Goal: Ask a question: Seek information or help from site administrators or community

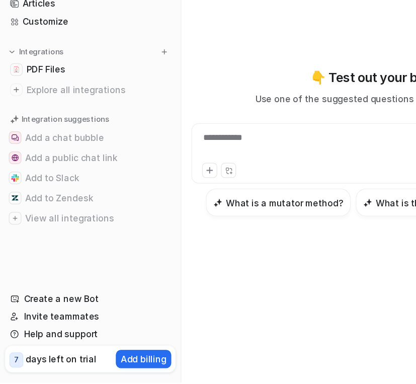
scroll to position [1, 0]
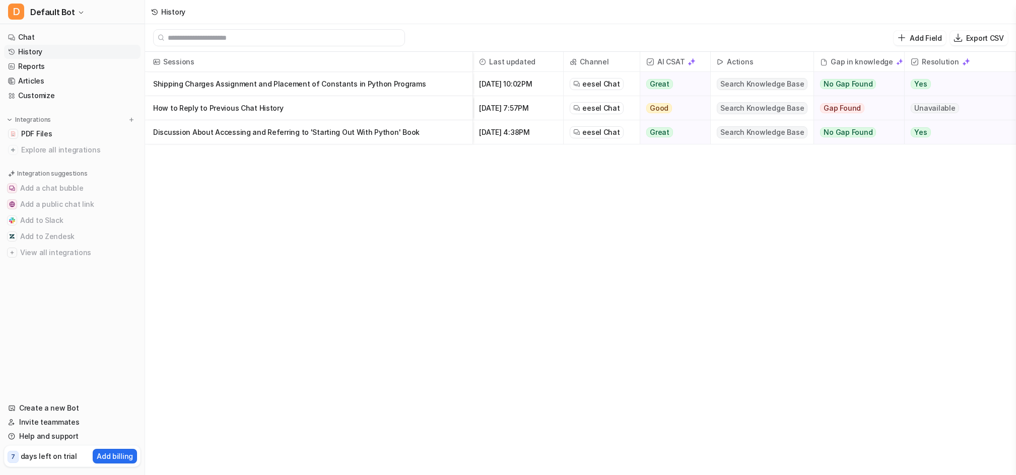
click at [304, 85] on p "Shipping Charges Assignment and Placement of Constants in Python Programs" at bounding box center [308, 84] width 311 height 24
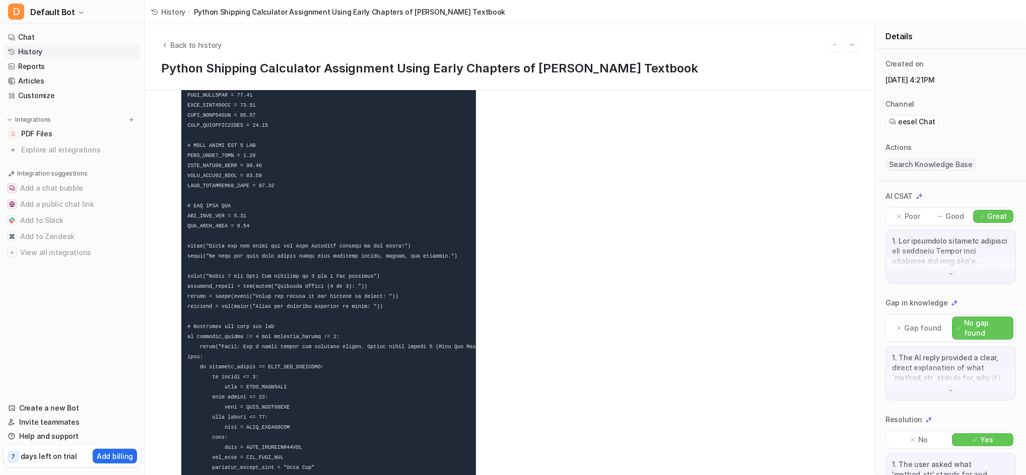
scroll to position [15331, 0]
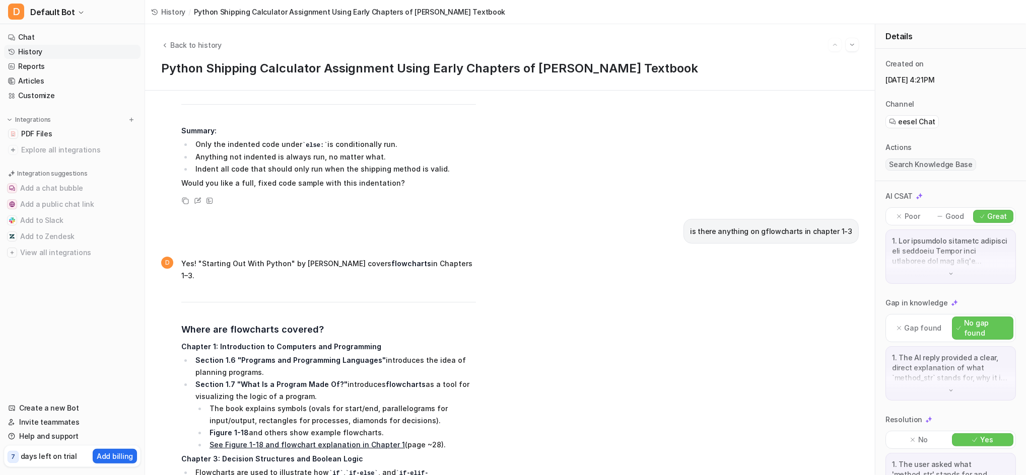
click at [20, 32] on link "Chat" at bounding box center [72, 37] width 136 height 14
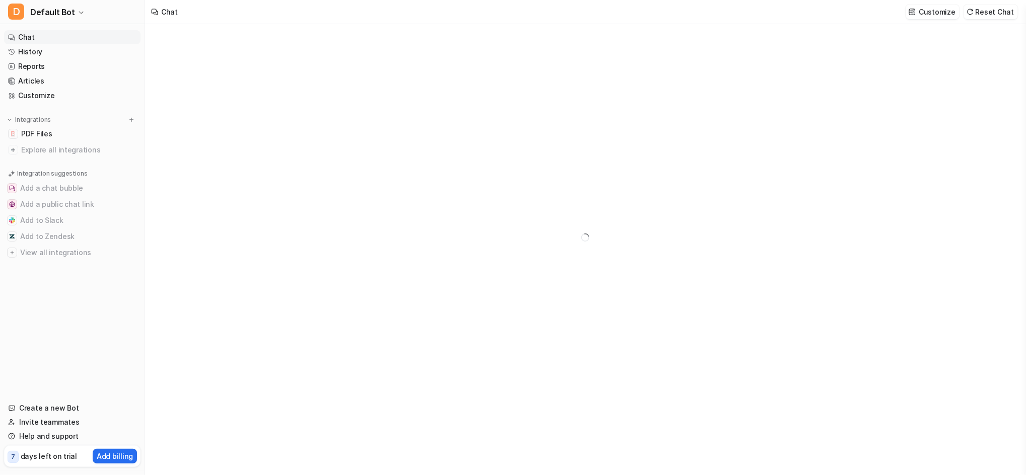
type textarea "**********"
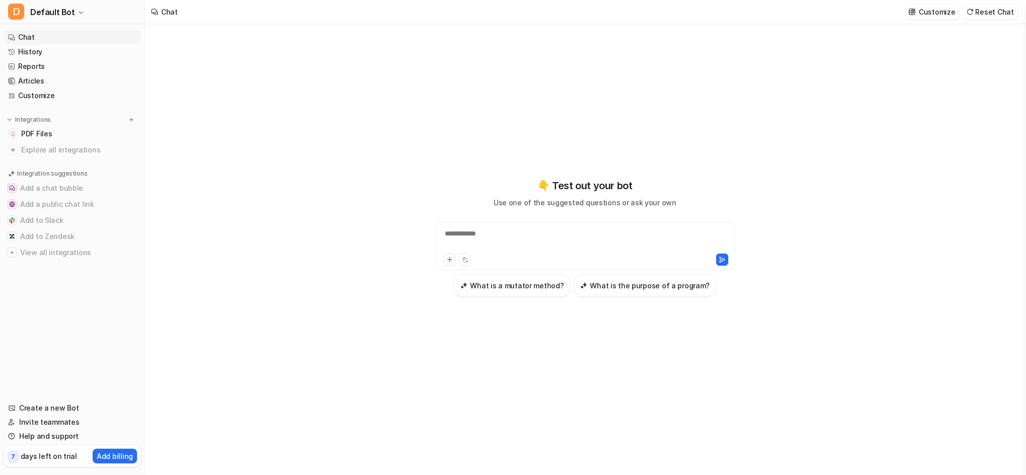
click at [33, 48] on link "History" at bounding box center [72, 52] width 136 height 14
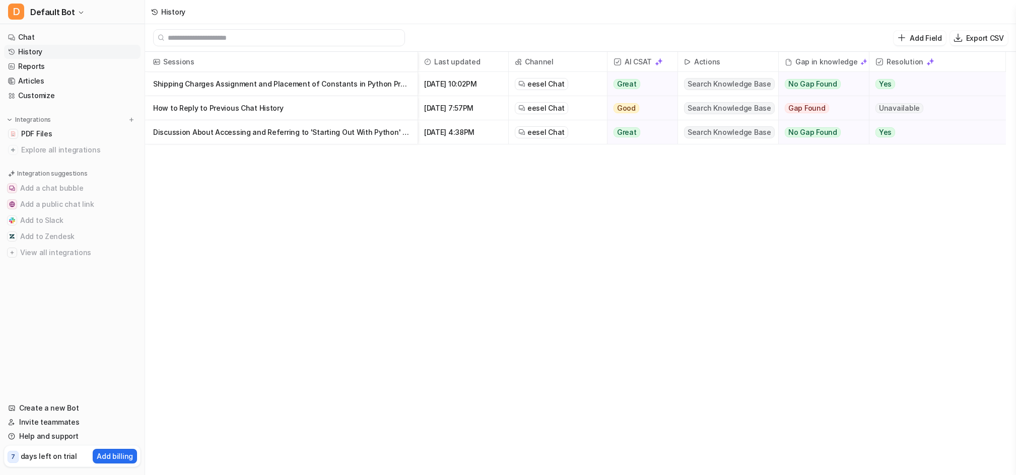
click at [257, 86] on p "Shipping Charges Assignment and Placement of Constants in Python Programs" at bounding box center [281, 84] width 256 height 24
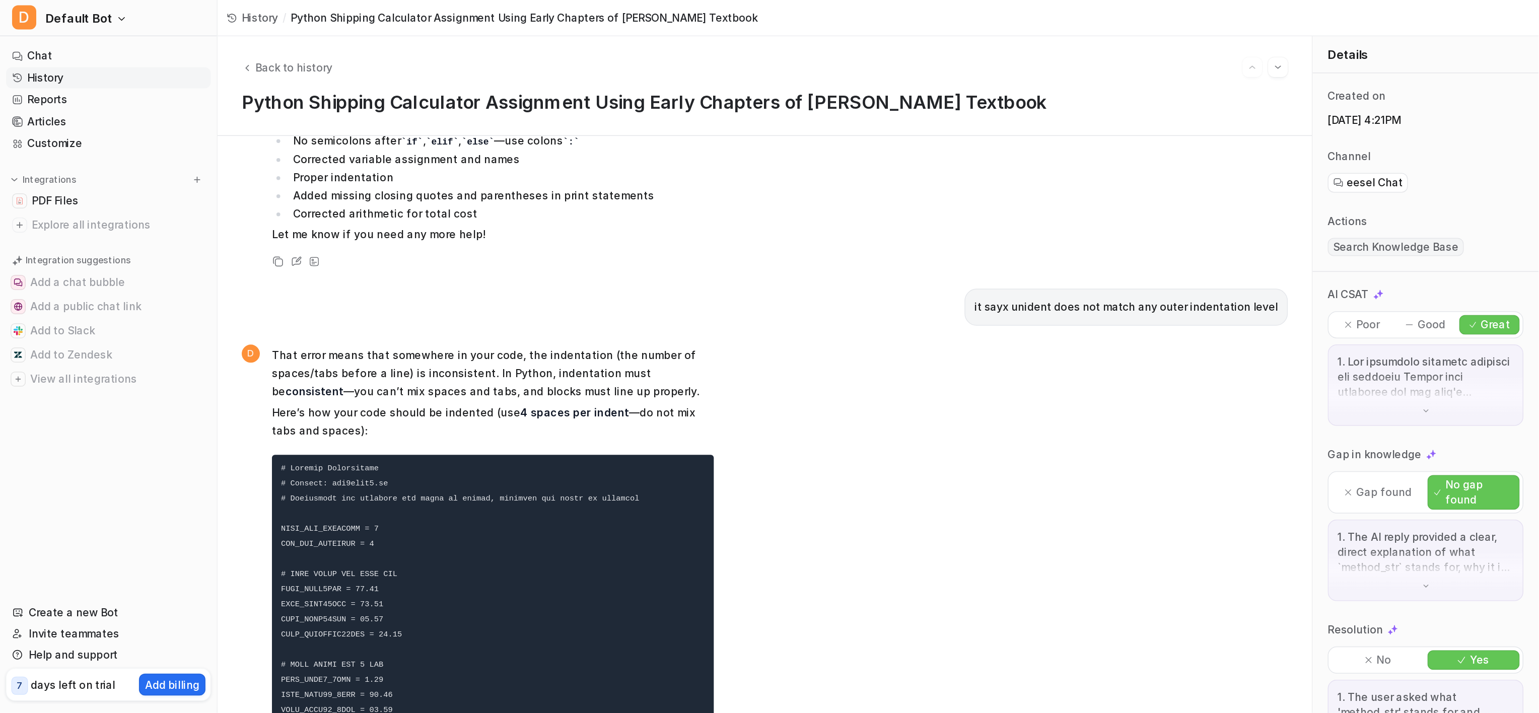
scroll to position [15331, 0]
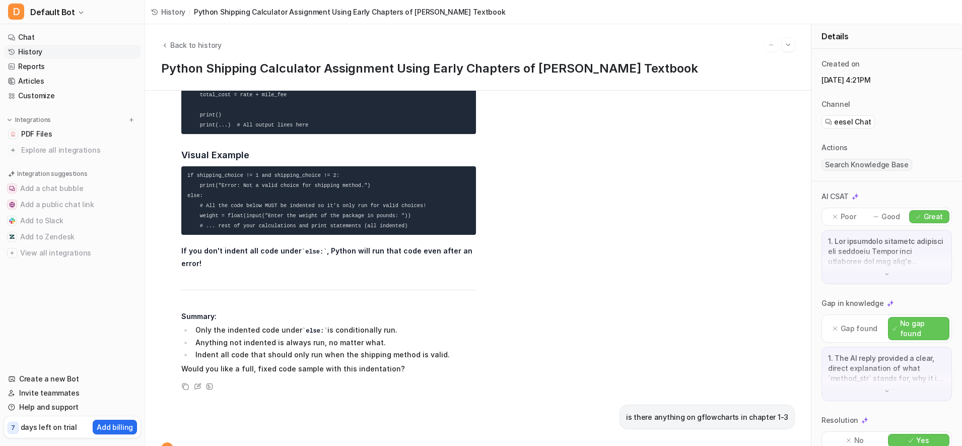
scroll to position [15396, 0]
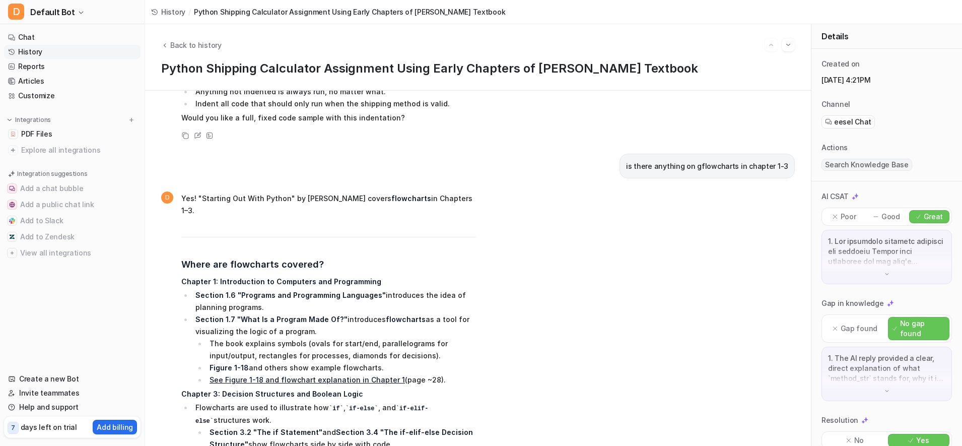
drag, startPoint x: 374, startPoint y: 399, endPoint x: 646, endPoint y: 424, distance: 272.6
click at [646, 424] on div "D Yes! "Starting Out With Python" by Tony Gaddis covers flowcharts in Chapters …" at bounding box center [477, 427] width 633 height 474
click at [672, 409] on div "D Yes! "Starting Out With Python" by Tony Gaddis covers flowcharts in Chapters …" at bounding box center [477, 427] width 633 height 474
click at [29, 62] on link "Reports" at bounding box center [72, 66] width 136 height 14
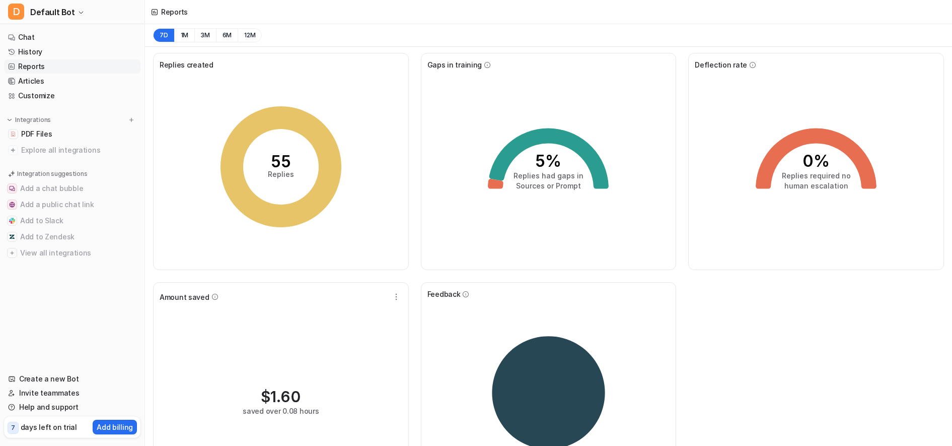
click at [19, 50] on link "History" at bounding box center [72, 52] width 136 height 14
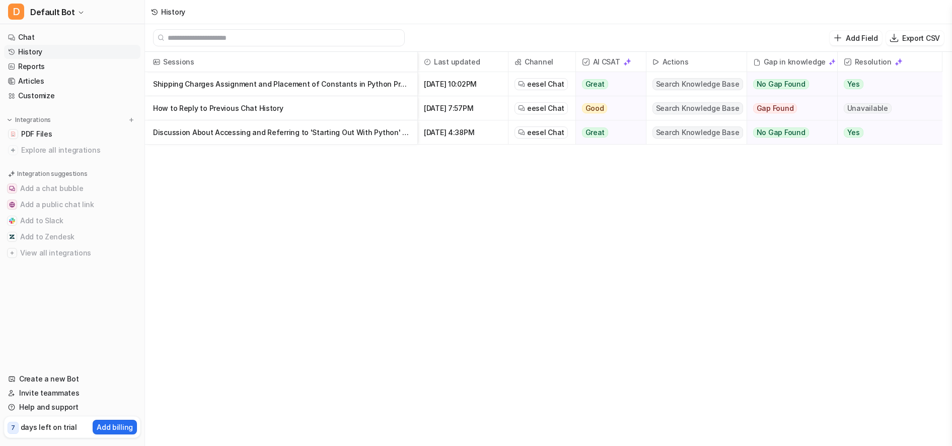
click at [393, 82] on p "Shipping Charges Assignment and Placement of Constants in Python Programs" at bounding box center [281, 84] width 256 height 24
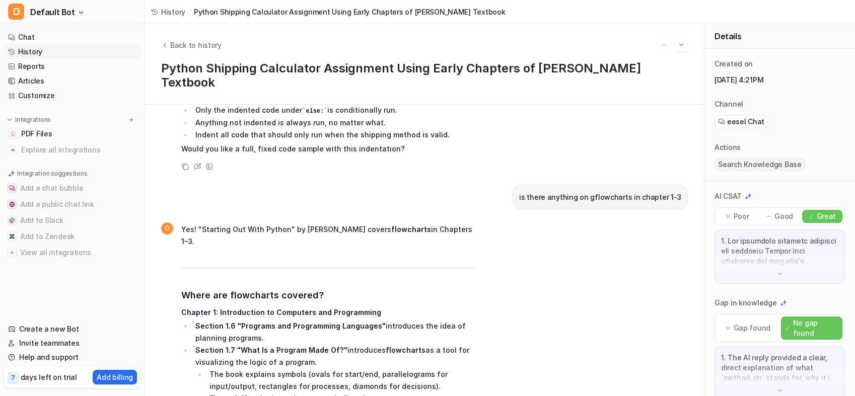
scroll to position [15396, 0]
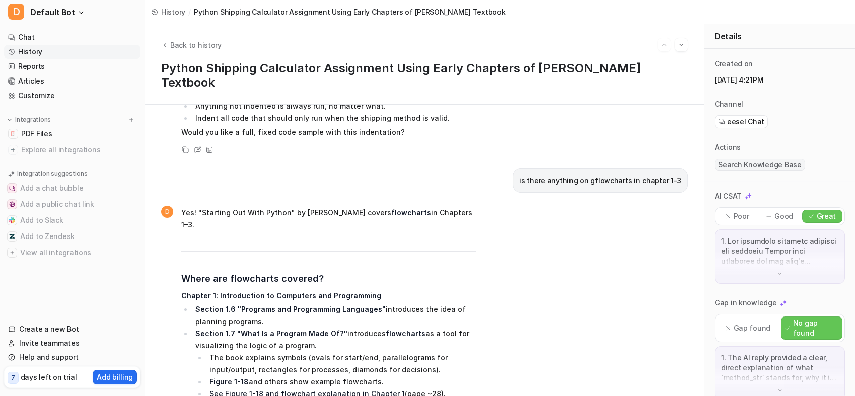
click at [170, 45] on span "Back to history" at bounding box center [195, 45] width 51 height 11
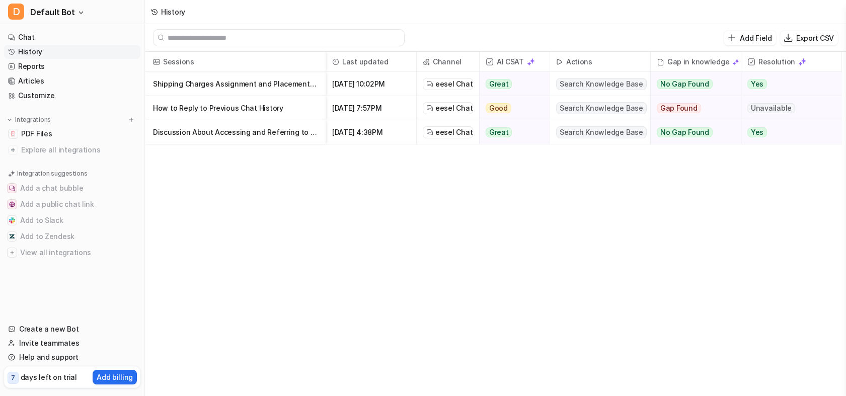
click at [27, 36] on link "Chat" at bounding box center [72, 37] width 136 height 14
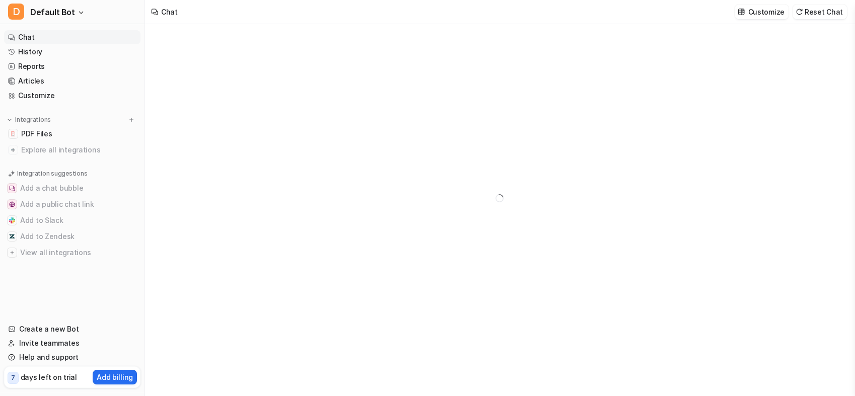
type textarea "**********"
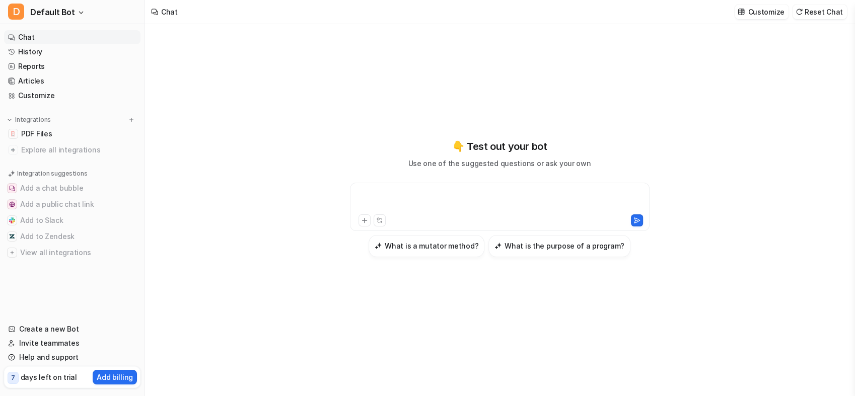
click at [430, 197] on div at bounding box center [499, 200] width 295 height 23
click at [250, 194] on div "**********" at bounding box center [499, 210] width 709 height 372
click at [586, 197] on div "**********" at bounding box center [499, 200] width 295 height 23
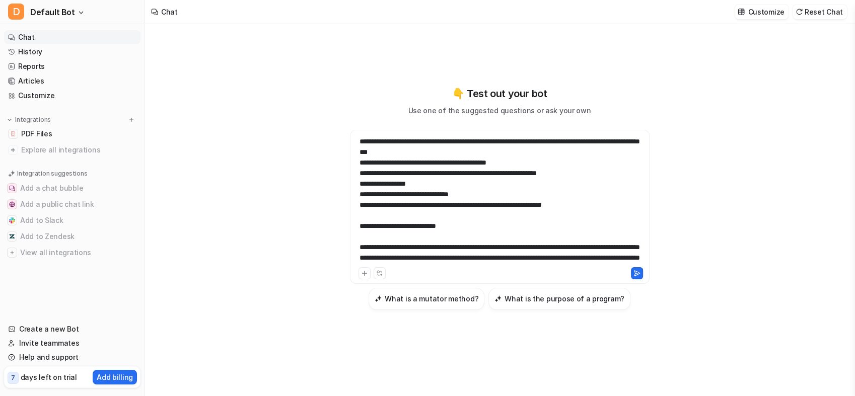
scroll to position [187, 0]
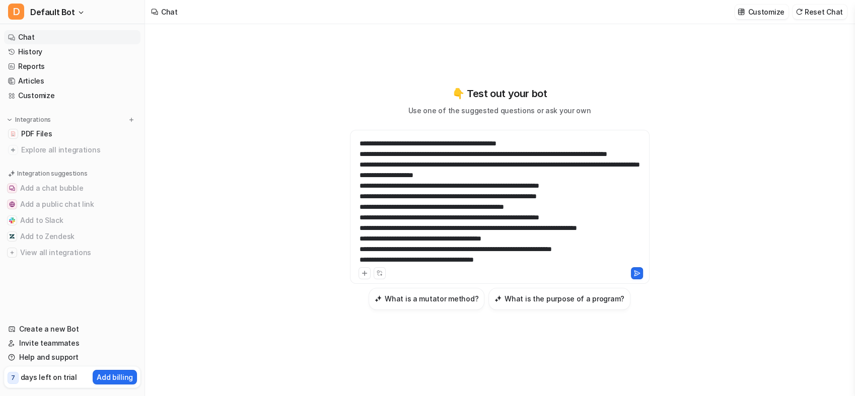
click at [636, 276] on icon at bounding box center [636, 273] width 7 height 7
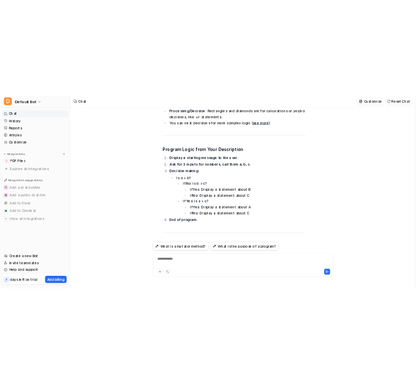
scroll to position [435, 0]
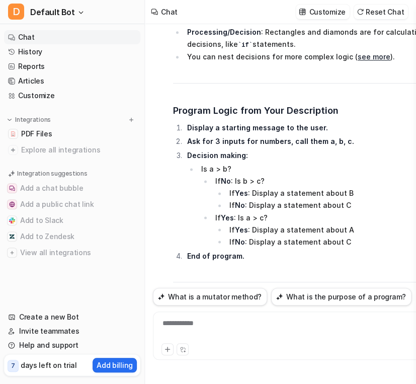
click at [351, 127] on p "Display a starting message to the user." at bounding box center [327, 128] width 280 height 12
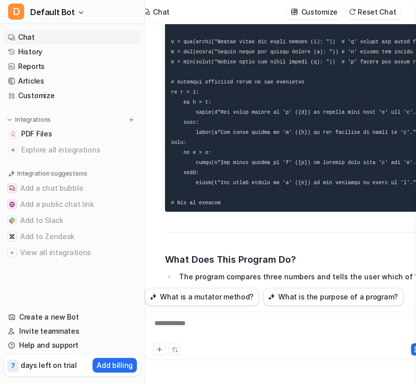
scroll to position [860, 0]
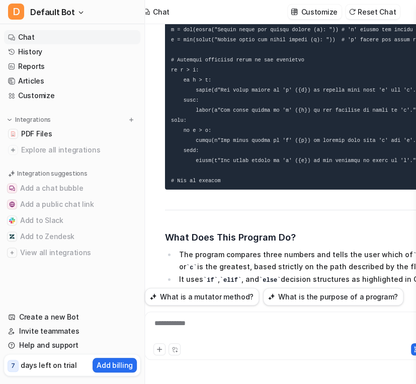
click at [213, 340] on div "**********" at bounding box center [288, 329] width 280 height 23
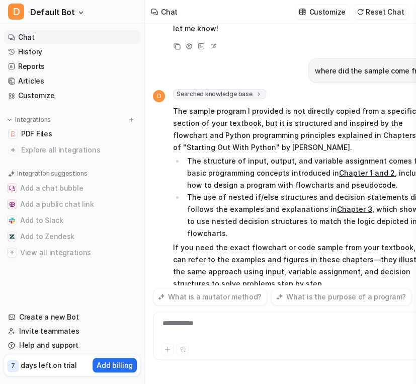
scroll to position [1200, 0]
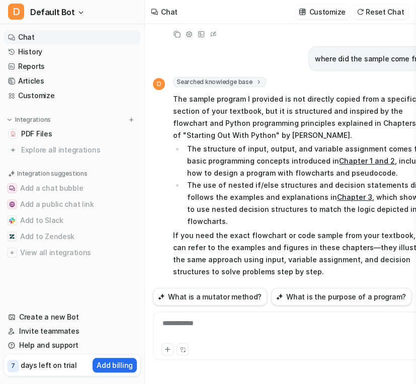
click at [214, 166] on li "The structure of input, output, and variable assignment comes from basic progra…" at bounding box center [311, 161] width 254 height 36
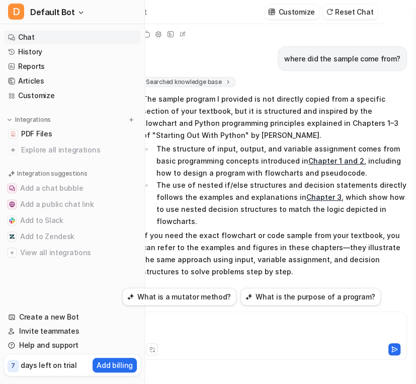
click at [220, 332] on div at bounding box center [265, 329] width 280 height 23
click at [230, 338] on div "**" at bounding box center [265, 329] width 280 height 23
click at [223, 327] on div "**" at bounding box center [265, 329] width 280 height 23
click at [230, 352] on div at bounding box center [198, 349] width 135 height 12
click at [208, 322] on div "**" at bounding box center [265, 329] width 280 height 23
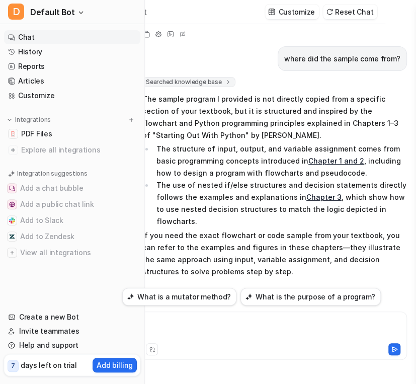
click at [208, 322] on div "**" at bounding box center [265, 329] width 280 height 23
click at [317, 334] on div "**" at bounding box center [265, 329] width 280 height 23
click at [219, 339] on div "**" at bounding box center [265, 329] width 280 height 23
click at [219, 283] on div "Copy Adjust Tone View Sources Edit" at bounding box center [264, 289] width 285 height 12
drag, startPoint x: 219, startPoint y: 271, endPoint x: 247, endPoint y: 303, distance: 42.8
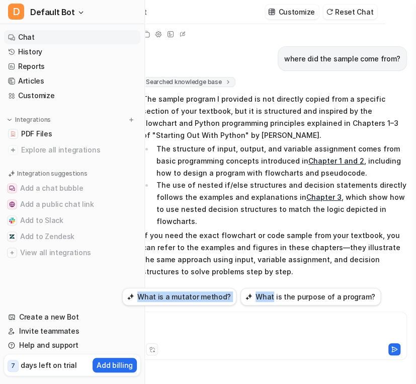
click at [239, 292] on div "ok lets look for flowcharts in chapter 1 to 3 and tackle this together, 1.“Disp…" at bounding box center [264, 192] width 285 height 336
click at [264, 258] on div "D Searched knowledge base search_queries : [ "example flowchart program Python …" at bounding box center [264, 186] width 285 height 219
drag, startPoint x: 155, startPoint y: 318, endPoint x: 112, endPoint y: 323, distance: 43.6
click at [112, 323] on div "D Default Bot Chat History Reports Articles Customize Integrations PDF Files Ex…" at bounding box center [177, 192] width 416 height 384
click at [161, 321] on div at bounding box center [265, 329] width 280 height 23
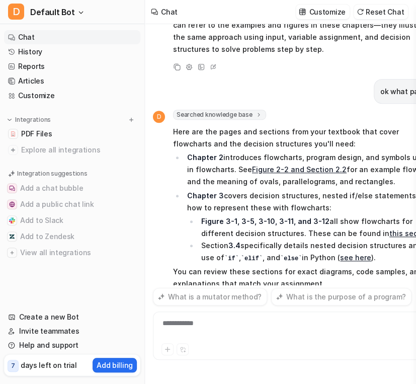
scroll to position [1435, 0]
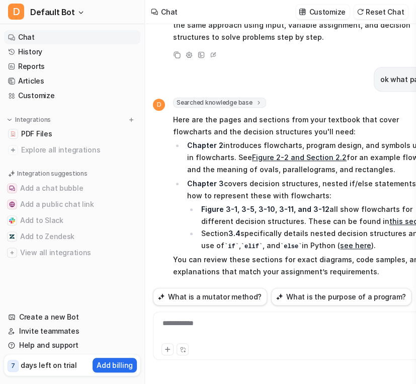
click at [301, 255] on span "Here are the pages and sections from your textbook that cover flowcharts and th…" at bounding box center [305, 196] width 265 height 168
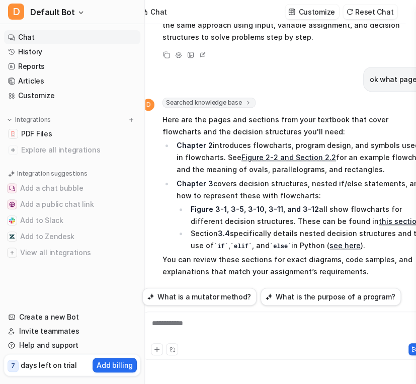
scroll to position [8, 8]
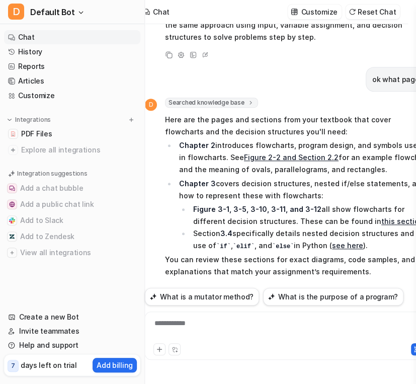
click at [332, 241] on link "see here" at bounding box center [347, 245] width 31 height 9
click at [382, 217] on link "this section" at bounding box center [403, 221] width 42 height 9
click at [274, 149] on p "Chapter 2 introduces flowcharts, program design, and symbols used in flowcharts…" at bounding box center [304, 157] width 251 height 36
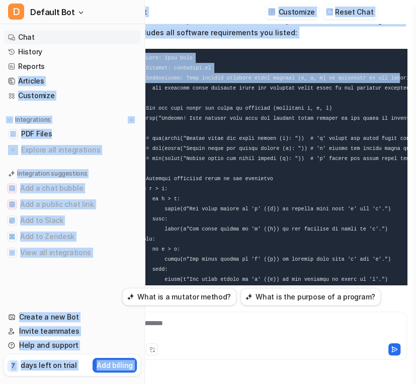
scroll to position [741, 0]
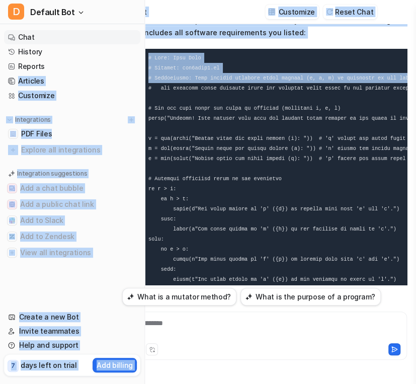
drag, startPoint x: 388, startPoint y: 72, endPoint x: 86, endPoint y: 73, distance: 302.6
click at [86, 73] on div "D Default Bot Chat History Reports Articles Customize Integrations PDF Files Ex…" at bounding box center [177, 192] width 416 height 384
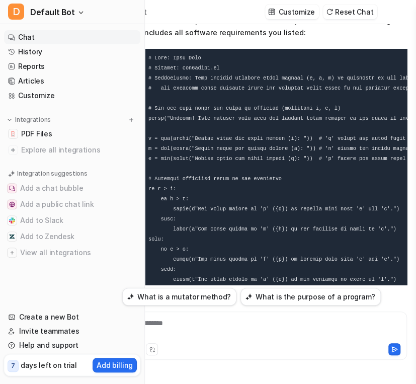
click at [211, 86] on code at bounding box center [291, 179] width 285 height 248
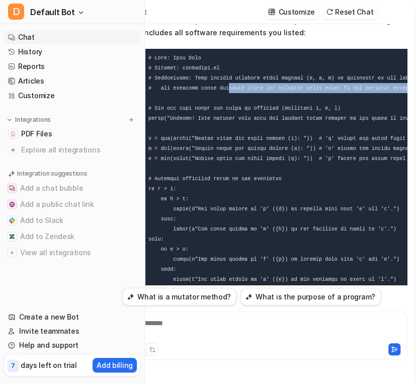
scroll to position [741, 9]
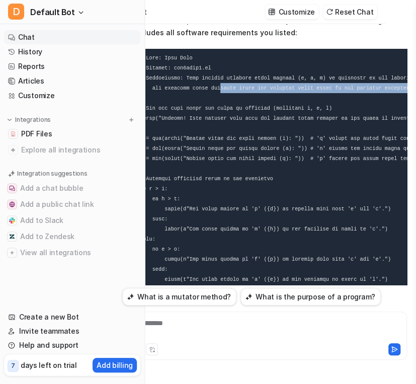
drag, startPoint x: 223, startPoint y: 89, endPoint x: 314, endPoint y: 101, distance: 91.9
click at [314, 101] on pre at bounding box center [281, 179] width 295 height 260
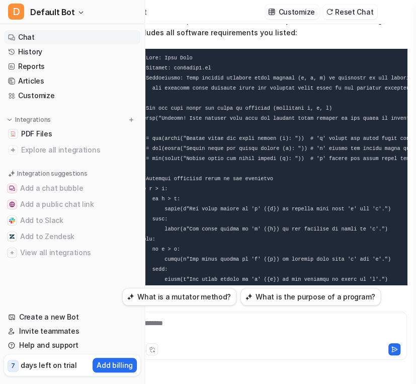
click at [270, 59] on pre at bounding box center [281, 179] width 295 height 260
click at [246, 118] on code at bounding box center [282, 179] width 285 height 248
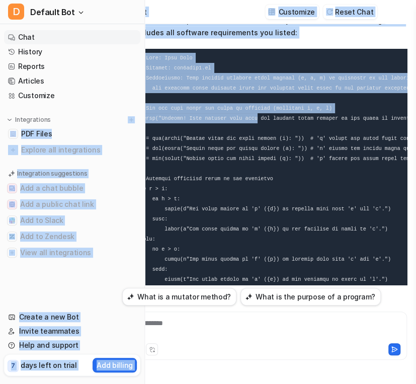
scroll to position [741, 0]
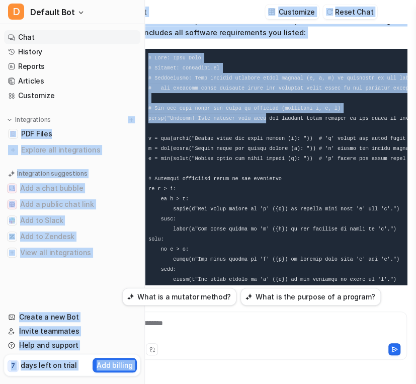
drag, startPoint x: 246, startPoint y: 118, endPoint x: 123, endPoint y: 120, distance: 122.9
click at [123, 120] on div "D Default Bot Chat History Reports Articles Customize Integrations PDF Files Ex…" at bounding box center [177, 192] width 416 height 384
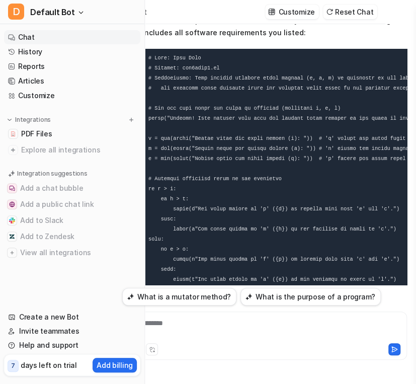
click at [326, 154] on code at bounding box center [291, 179] width 285 height 248
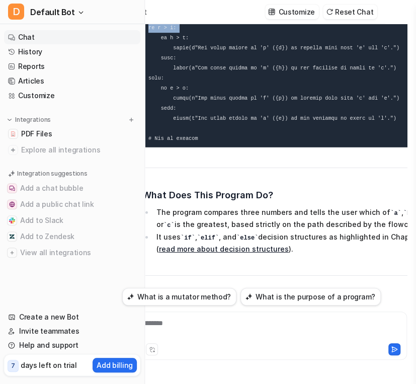
scroll to position [886, 0]
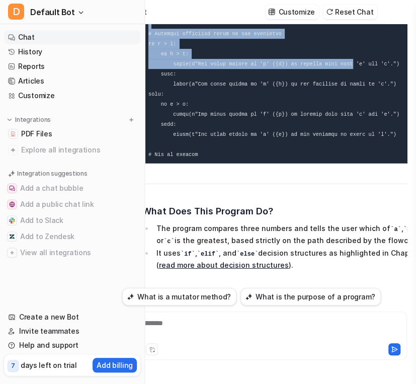
drag, startPoint x: 326, startPoint y: 154, endPoint x: 334, endPoint y: 63, distance: 91.0
click at [334, 63] on code at bounding box center [291, 34] width 285 height 248
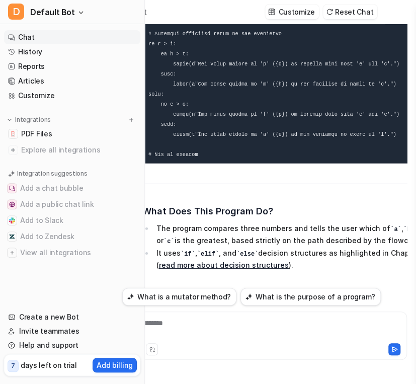
click at [332, 88] on pre at bounding box center [289, 34] width 295 height 260
click at [259, 160] on pre at bounding box center [289, 34] width 295 height 260
click at [189, 334] on div "**********" at bounding box center [265, 329] width 280 height 23
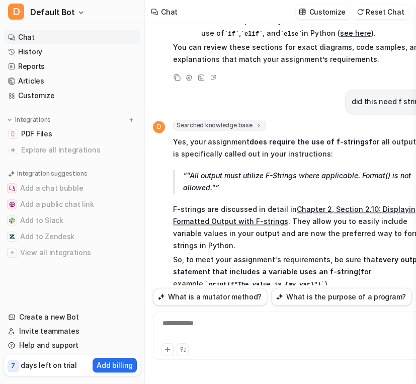
scroll to position [1660, 0]
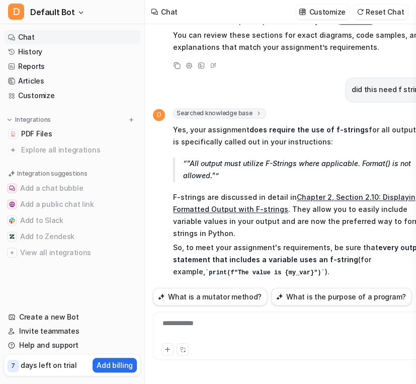
click at [293, 243] on strong "every output statement that includes a variable uses an f-string" at bounding box center [299, 253] width 252 height 21
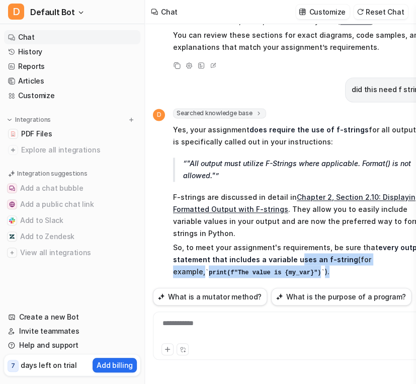
drag, startPoint x: 293, startPoint y: 238, endPoint x: 404, endPoint y: 245, distance: 112.0
click at [404, 245] on p "So, to meet your assignment's requirements, be sure that every output statement…" at bounding box center [305, 259] width 265 height 37
click at [359, 247] on p "So, to meet your assignment's requirements, be sure that every output statement…" at bounding box center [305, 259] width 265 height 37
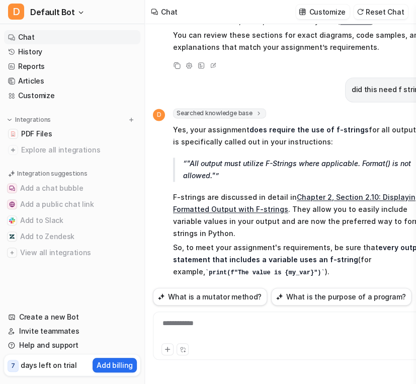
click at [371, 247] on p "So, to meet your assignment's requirements, be sure that every output statement…" at bounding box center [305, 259] width 265 height 37
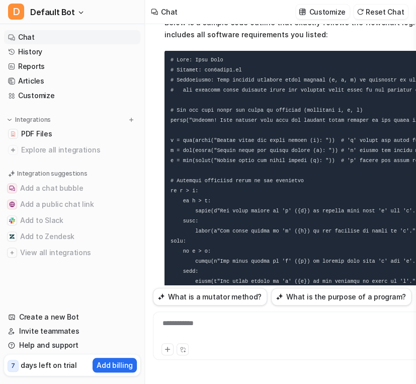
scroll to position [742, 9]
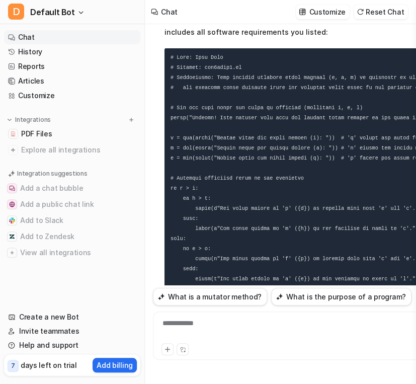
click at [387, 59] on pre at bounding box center [312, 178] width 295 height 260
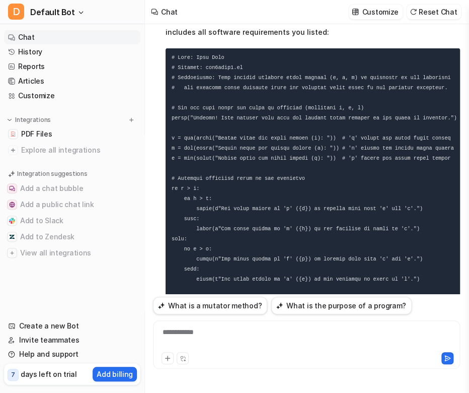
scroll to position [742, 0]
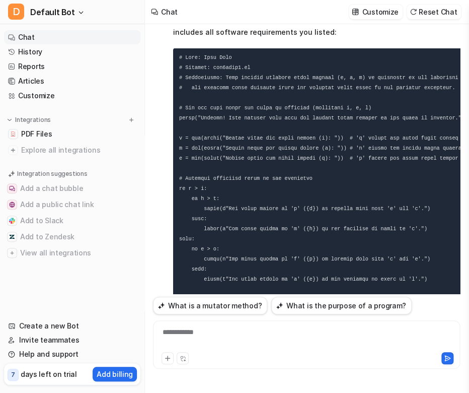
click at [382, 111] on code at bounding box center [321, 178] width 285 height 248
click at [262, 335] on div "**********" at bounding box center [307, 338] width 302 height 23
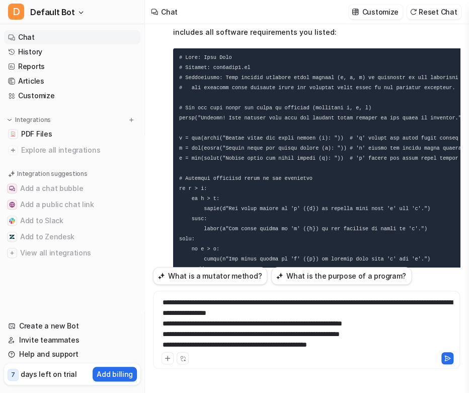
click at [411, 337] on div "**********" at bounding box center [307, 323] width 302 height 53
click at [389, 351] on div at bounding box center [307, 357] width 302 height 14
click at [381, 348] on div "**********" at bounding box center [307, 323] width 302 height 53
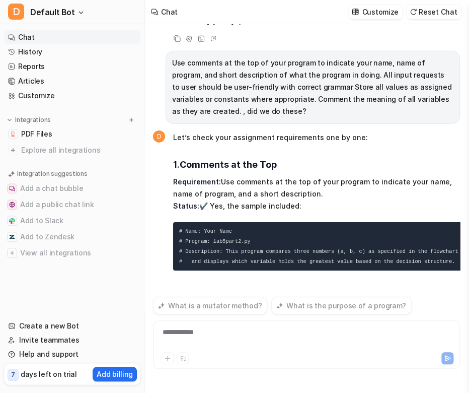
scroll to position [1889, 0]
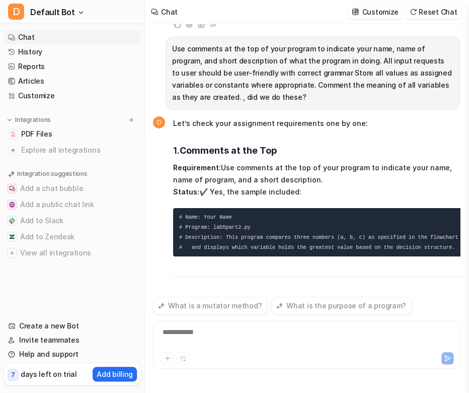
click at [359, 197] on span "Let’s check your assignment requirements one by one: 1. Comments at the Top Req…" at bounding box center [318, 229] width 291 height 226
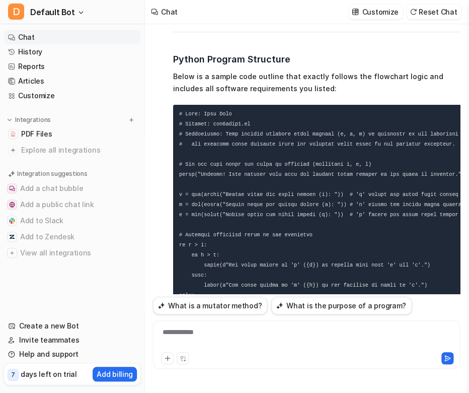
scroll to position [663, 0]
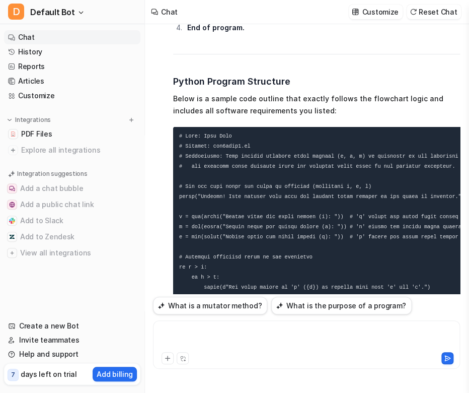
click at [303, 338] on div at bounding box center [307, 338] width 302 height 23
click at [283, 334] on div "**********" at bounding box center [307, 338] width 302 height 23
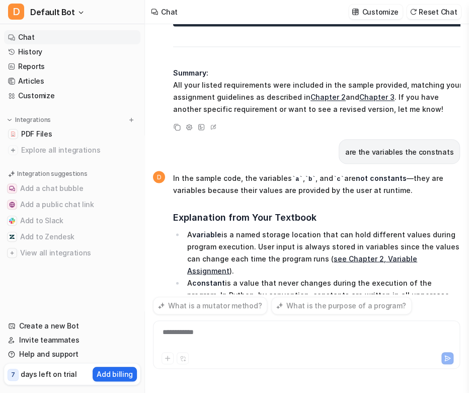
scroll to position [2534, 0]
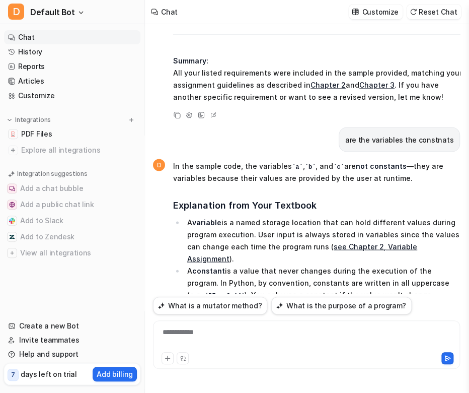
click at [323, 216] on li "A variable is a named storage location that can hold different values during pr…" at bounding box center [322, 240] width 276 height 48
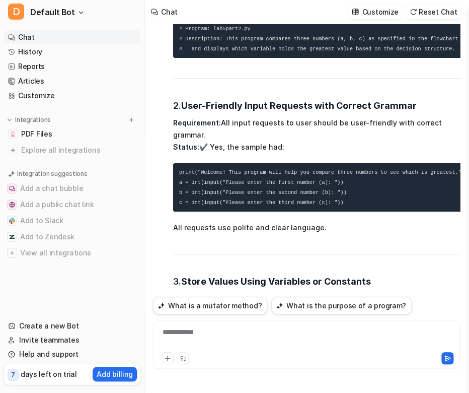
scroll to position [2087, 0]
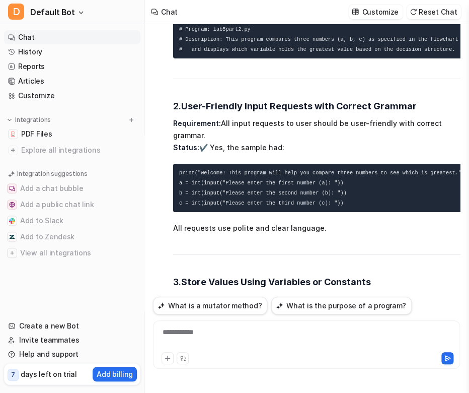
click at [336, 173] on span "Let’s check your assignment requirements one by one: 1. Comments at the Top Req…" at bounding box center [320, 235] width 295 height 634
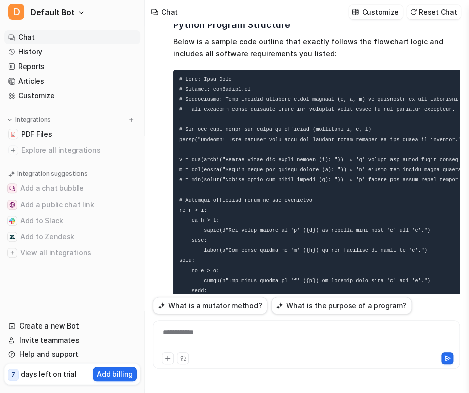
scroll to position [721, 0]
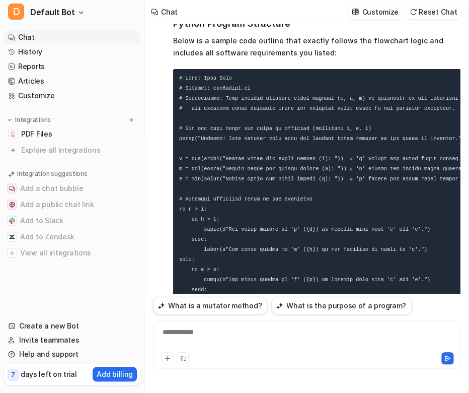
click at [361, 337] on div "**********" at bounding box center [307, 338] width 302 height 23
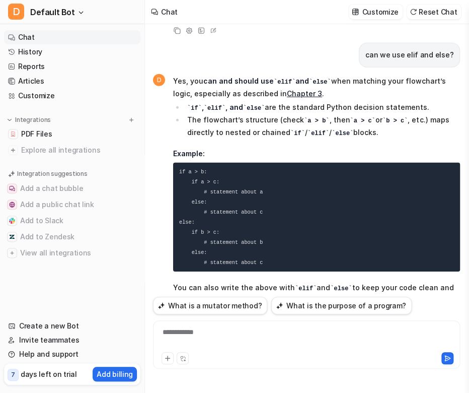
scroll to position [2857, 0]
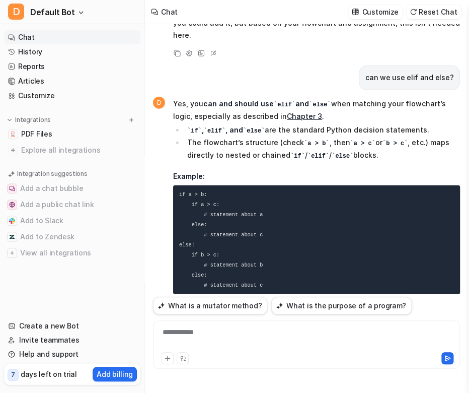
click at [302, 304] on p "You can also write the above with elif and else to keep your code clean and rea…" at bounding box center [316, 322] width 287 height 37
click at [219, 337] on div at bounding box center [307, 338] width 302 height 23
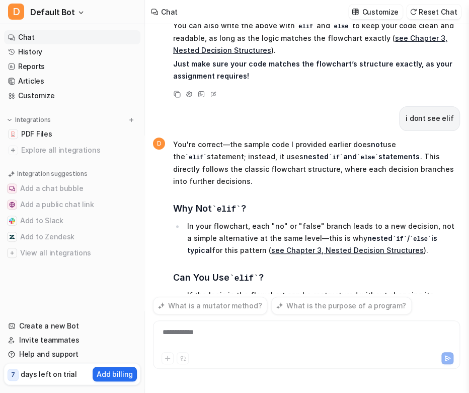
scroll to position [3178, 0]
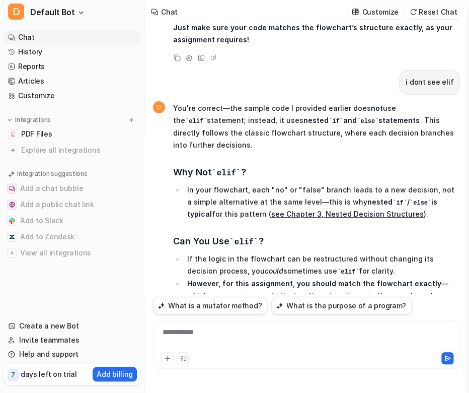
click at [219, 337] on div "**********" at bounding box center [307, 338] width 302 height 23
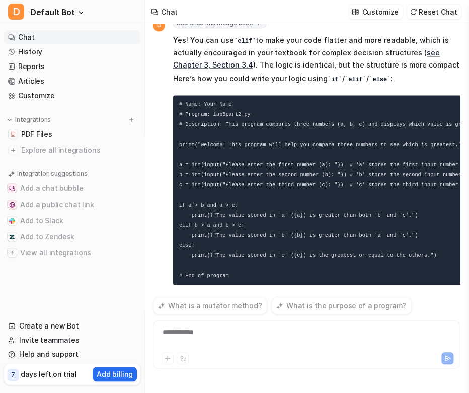
scroll to position [3596, 0]
click at [198, 329] on div at bounding box center [307, 338] width 302 height 23
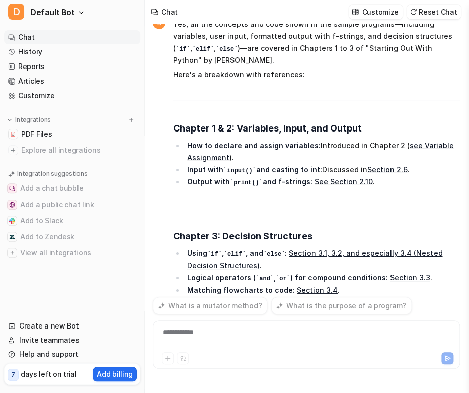
scroll to position [4030, 0]
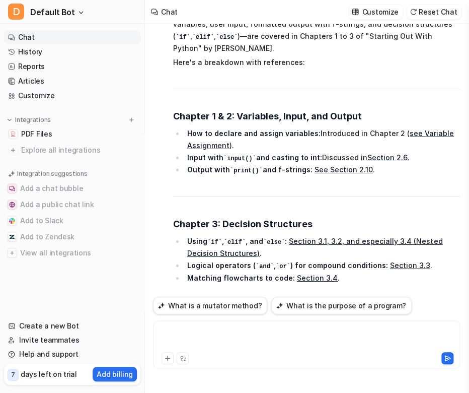
click at [280, 336] on div at bounding box center [307, 338] width 302 height 23
drag, startPoint x: 280, startPoint y: 336, endPoint x: 228, endPoint y: 338, distance: 51.9
click at [228, 338] on div "**********" at bounding box center [307, 338] width 302 height 23
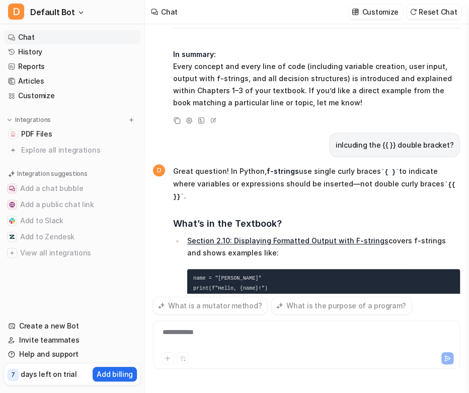
scroll to position [4334, 0]
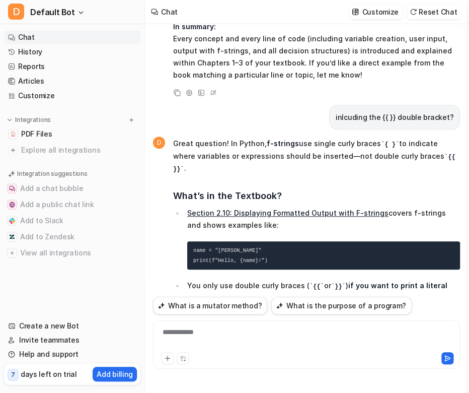
click at [269, 375] on p "So no, your code should use single {} for f-strings, exactly as shown in the ea…" at bounding box center [316, 387] width 287 height 25
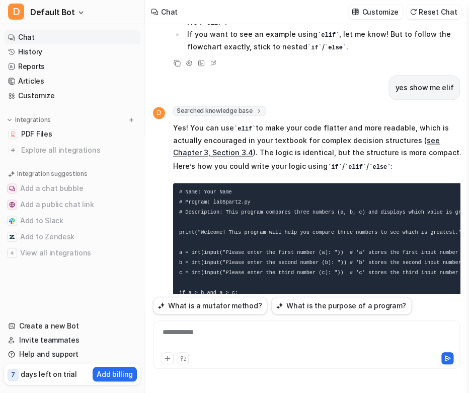
scroll to position [3505, 0]
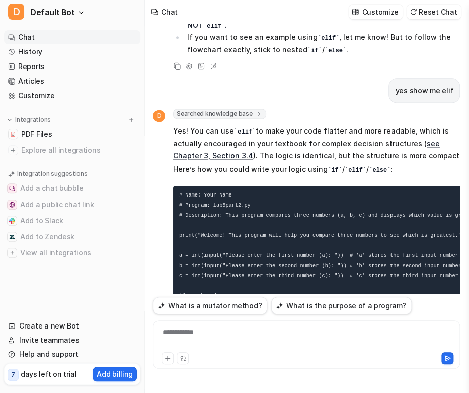
drag, startPoint x: 300, startPoint y: 202, endPoint x: 276, endPoint y: 203, distance: 23.2
click at [276, 203] on pre "# Name: Your Name # Program: lab5part2.py # Description: This program compares …" at bounding box center [320, 280] width 295 height 189
click at [199, 209] on pre "# Name: Your Name # Program: lab5part2.py # Description: This program compares …" at bounding box center [320, 280] width 295 height 189
drag, startPoint x: 186, startPoint y: 206, endPoint x: 402, endPoint y: 203, distance: 216.0
click at [402, 203] on pre "# Name: Your Name # Program: lab5part2.py # Description: This program compares …" at bounding box center [320, 280] width 295 height 189
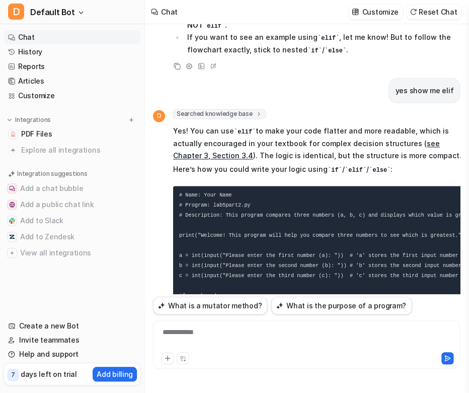
copy code "print(f"The value stored in 'b' ({b}) is greater than both 'a' and 'c'.")"
click at [294, 347] on div at bounding box center [307, 338] width 302 height 23
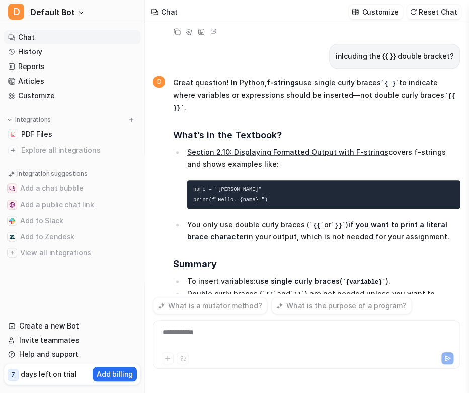
scroll to position [4411, 0]
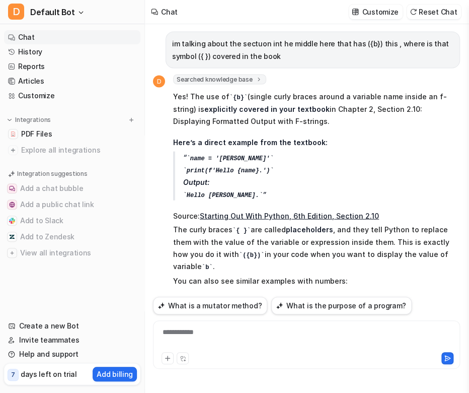
scroll to position [4713, 0]
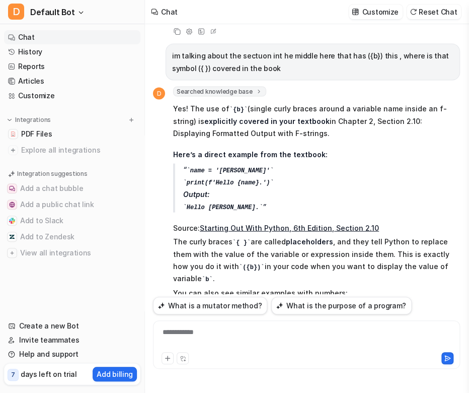
click at [240, 338] on div "**********" at bounding box center [307, 338] width 302 height 23
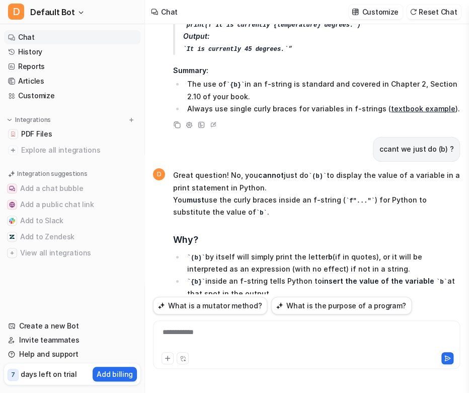
scroll to position [5046, 0]
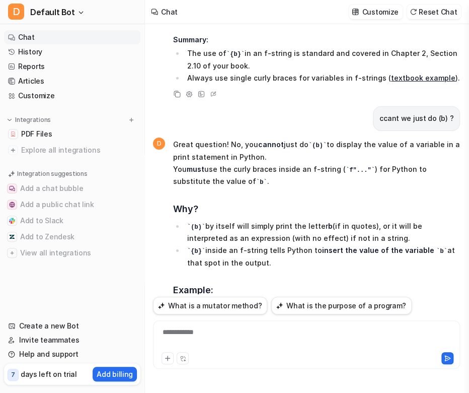
click at [212, 339] on div "**********" at bounding box center [307, 338] width 302 height 23
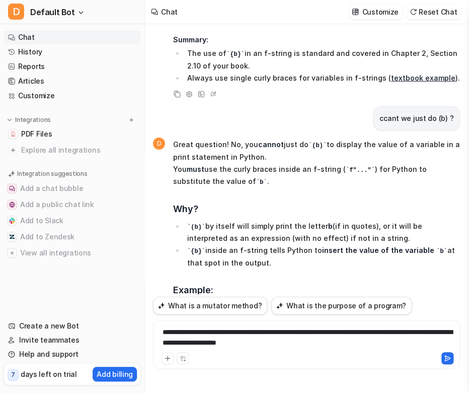
click at [449, 359] on icon at bounding box center [448, 357] width 6 height 5
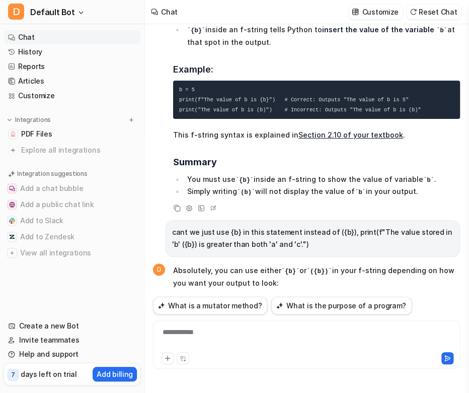
scroll to position [5279, 0]
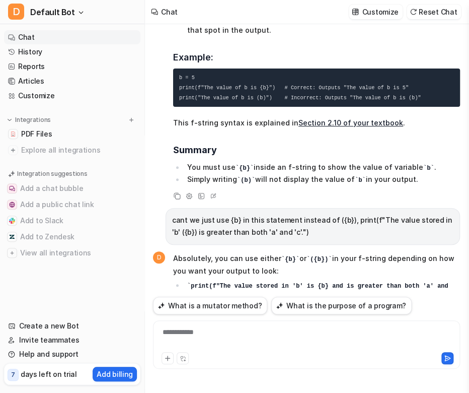
click at [244, 349] on div "**********" at bounding box center [307, 338] width 302 height 23
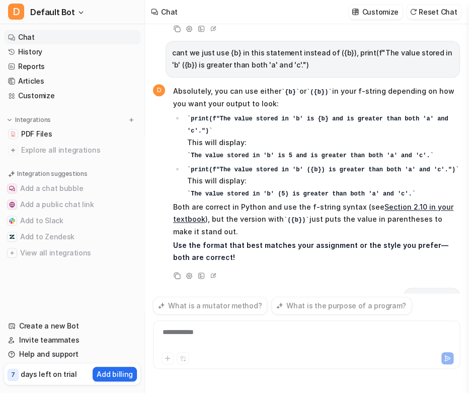
scroll to position [5435, 0]
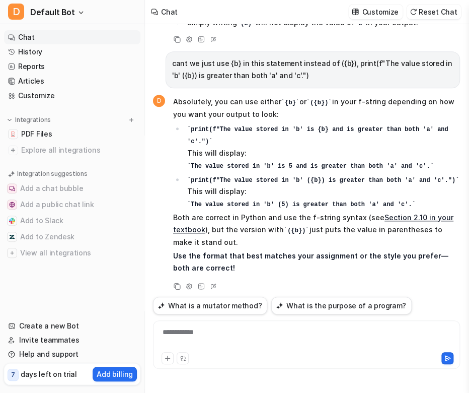
click at [248, 340] on div "**********" at bounding box center [307, 338] width 302 height 23
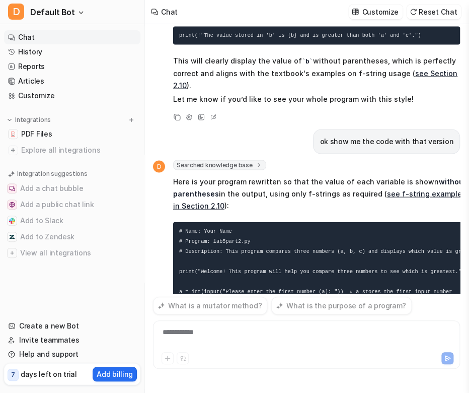
scroll to position [5814, 0]
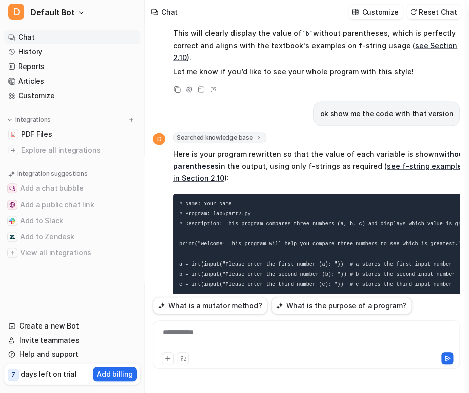
click at [159, 134] on div "D Searched knowledge base search_queries : [ "Python program flowchart input va…" at bounding box center [310, 301] width 315 height 338
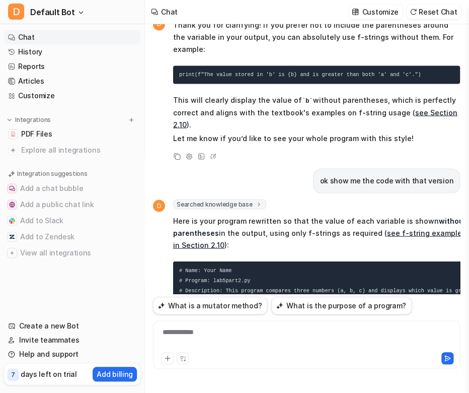
scroll to position [5724, 0]
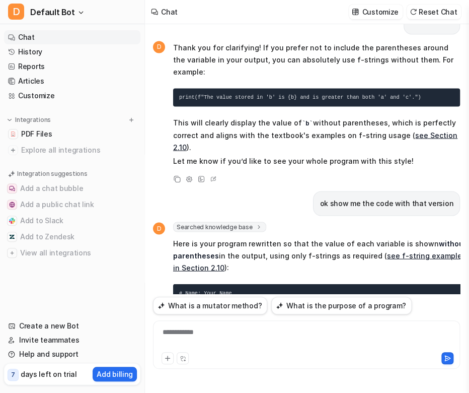
click at [159, 222] on div "D Searched knowledge base search_queries : [ "Python program flowchart input va…" at bounding box center [310, 391] width 315 height 338
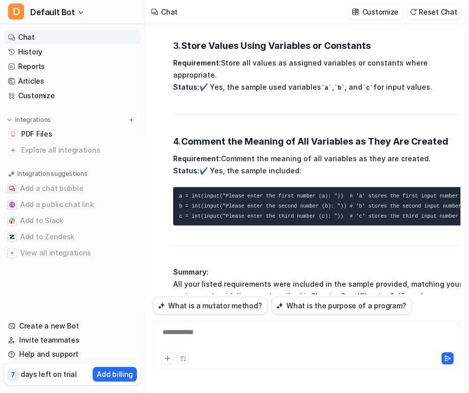
scroll to position [2300, 0]
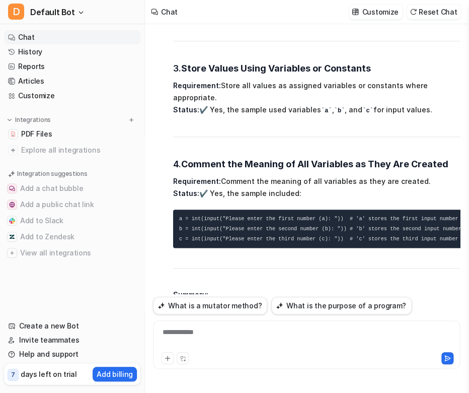
click at [327, 72] on span "Let’s check your assignment requirements one by one: 1. Comments at the Top Req…" at bounding box center [320, 21] width 295 height 634
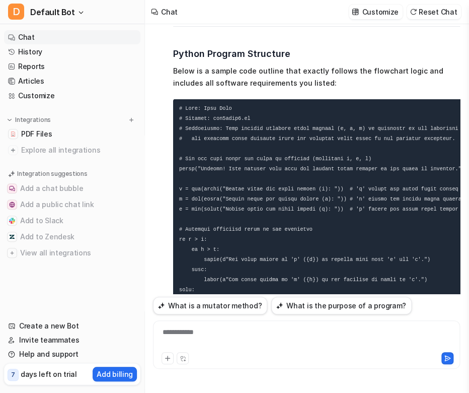
scroll to position [693, 0]
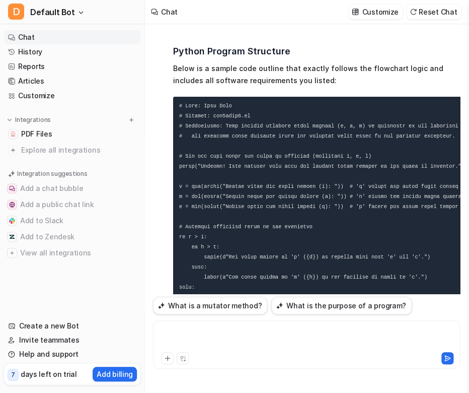
click at [306, 329] on div at bounding box center [307, 338] width 302 height 23
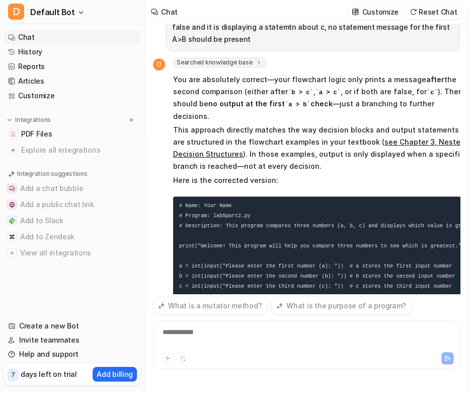
scroll to position [6351, 0]
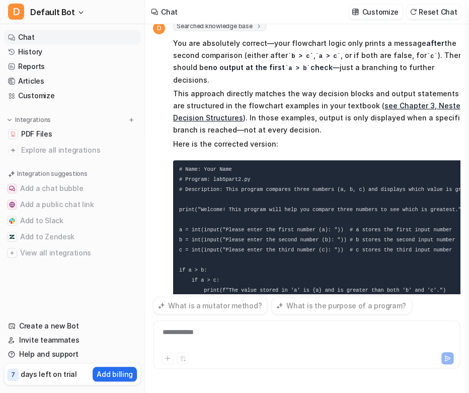
click at [217, 334] on div "**********" at bounding box center [307, 338] width 302 height 23
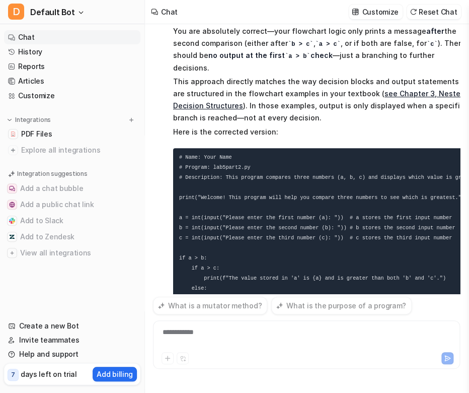
scroll to position [6355, 0]
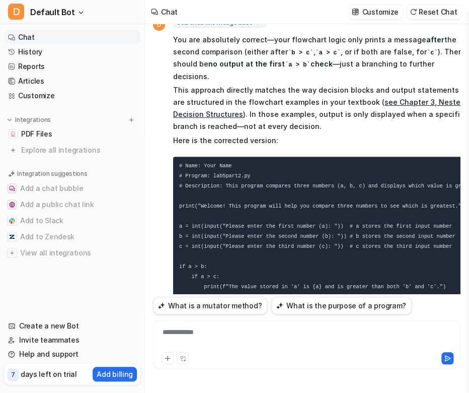
click at [213, 334] on div "**********" at bounding box center [307, 338] width 302 height 23
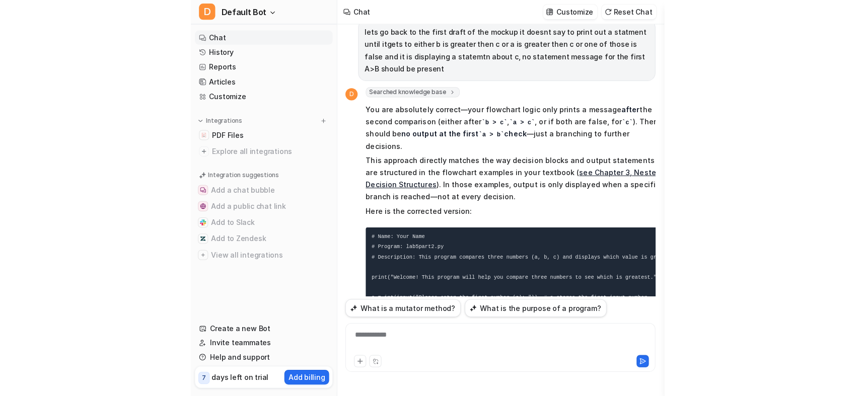
scroll to position [6265, 0]
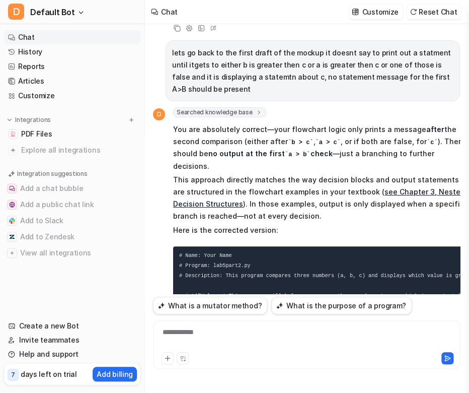
click at [326, 252] on code "# Name: Your Name # Program: lab5part2.py # Description: This program compares …" at bounding box center [380, 361] width 403 height 218
click at [237, 246] on pre "# Name: Your Name # Program: lab5part2.py # Description: This program compares …" at bounding box center [320, 361] width 295 height 230
click at [419, 246] on pre "# Name: Your Name # Program: lab5part2.py # Description: This program compares …" at bounding box center [320, 361] width 295 height 230
click at [441, 246] on pre "# Name: Your Name # Program: lab5part2.py # Description: This program compares …" at bounding box center [320, 361] width 295 height 230
click at [447, 246] on pre "# Name: Your Name # Program: lab5part2.py # Description: This program compares …" at bounding box center [320, 361] width 295 height 230
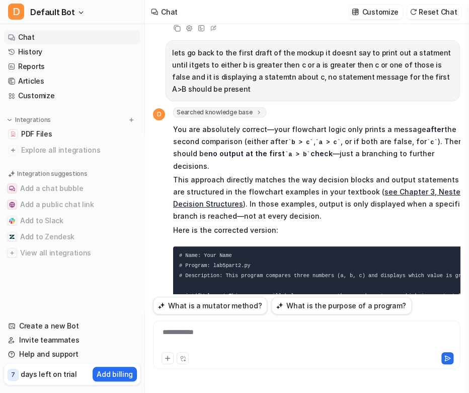
click at [395, 270] on span "You are absolutely correct—your flowchart logic only prints a message after the…" at bounding box center [320, 348] width 295 height 455
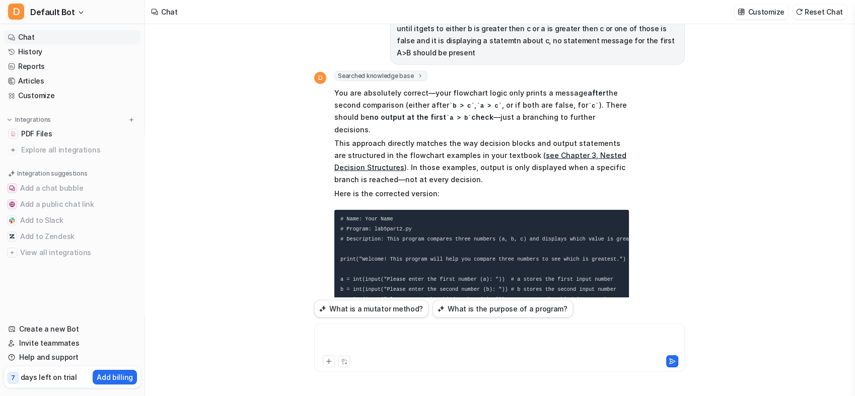
click at [389, 334] on div at bounding box center [500, 341] width 366 height 23
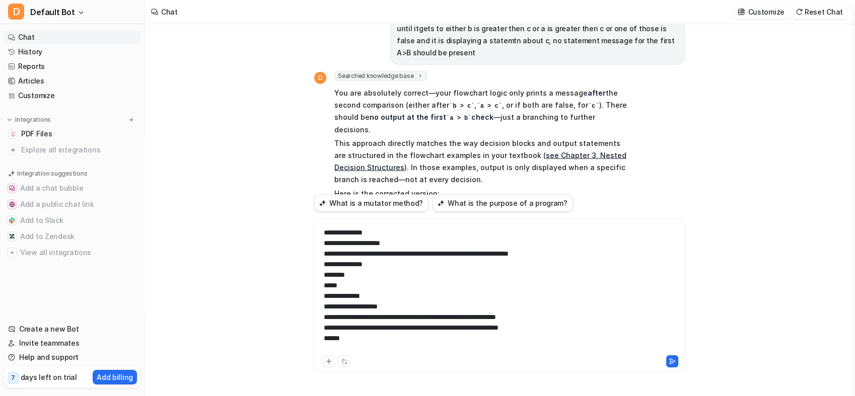
click at [469, 365] on icon at bounding box center [672, 361] width 7 height 7
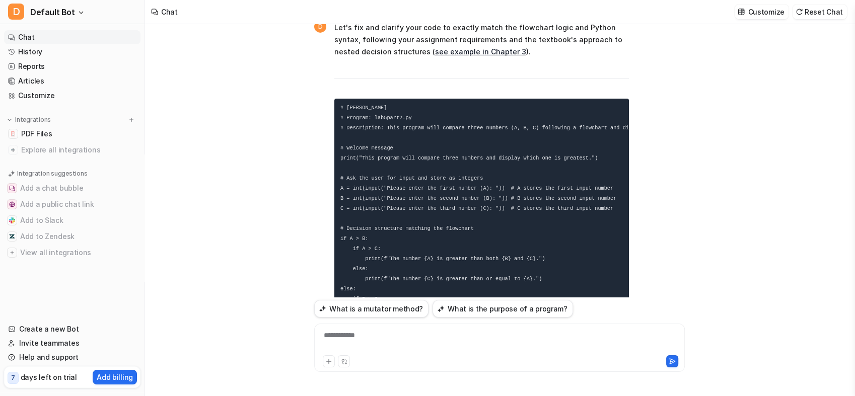
scroll to position [7269, 0]
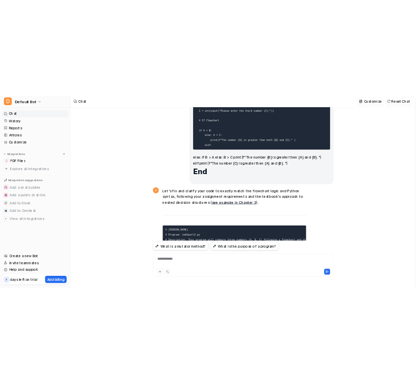
scroll to position [7068, 0]
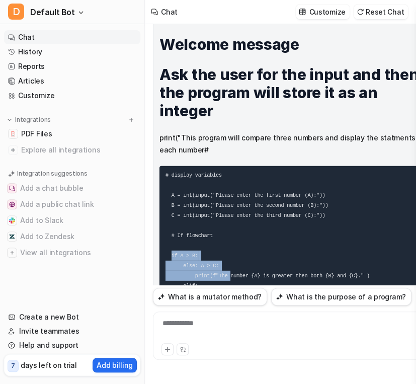
drag, startPoint x: 153, startPoint y: 109, endPoint x: 218, endPoint y: 132, distance: 69.1
click at [218, 132] on div "Stephen Rocktaschel Program: lab5part2.py Decription: This program will compare…" at bounding box center [295, 135] width 285 height 462
click at [218, 172] on code "# display variables A = int(input("Please enter the first number (A):")) B = in…" at bounding box center [268, 230] width 204 height 117
click at [253, 331] on h1 "End" at bounding box center [296, 340] width 272 height 18
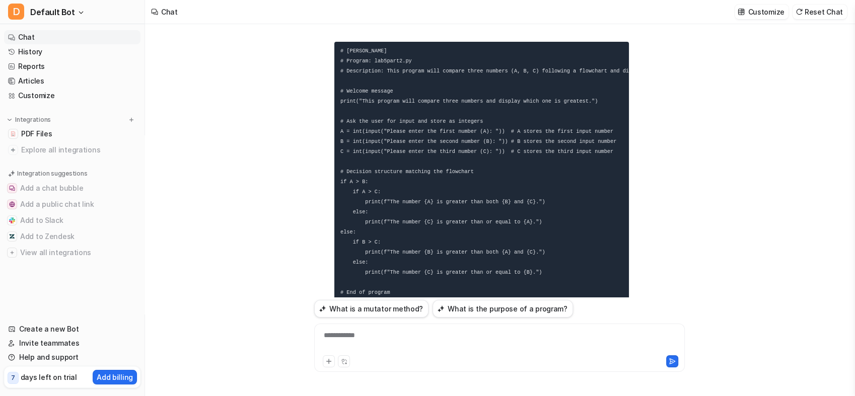
scroll to position [7269, 0]
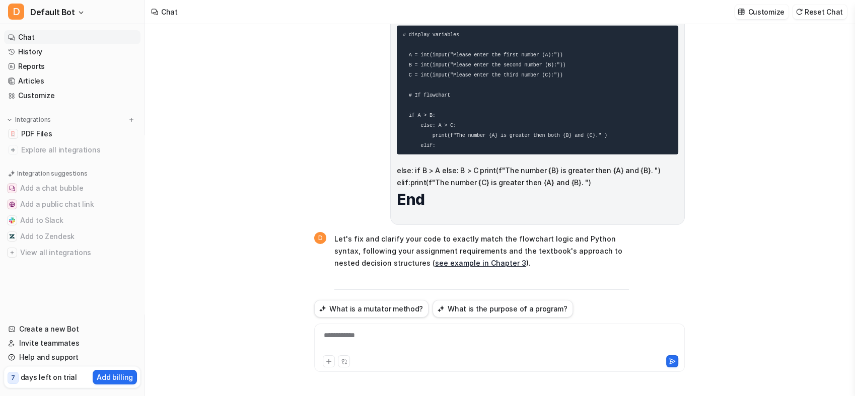
scroll to position [7045, 0]
click at [399, 338] on div "**********" at bounding box center [500, 341] width 366 height 23
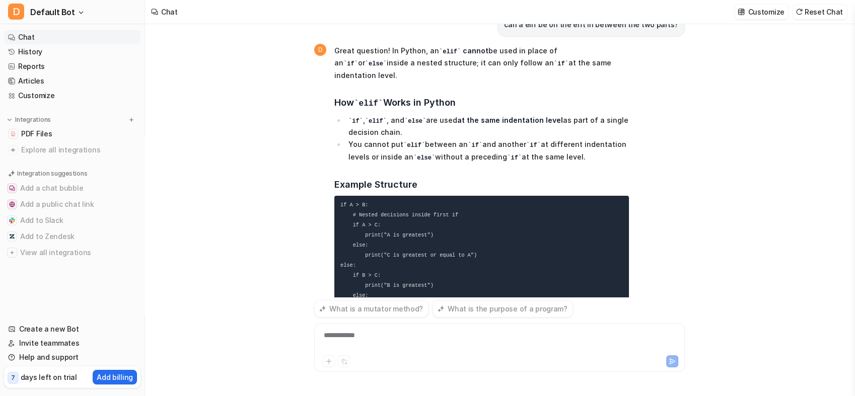
scroll to position [7863, 0]
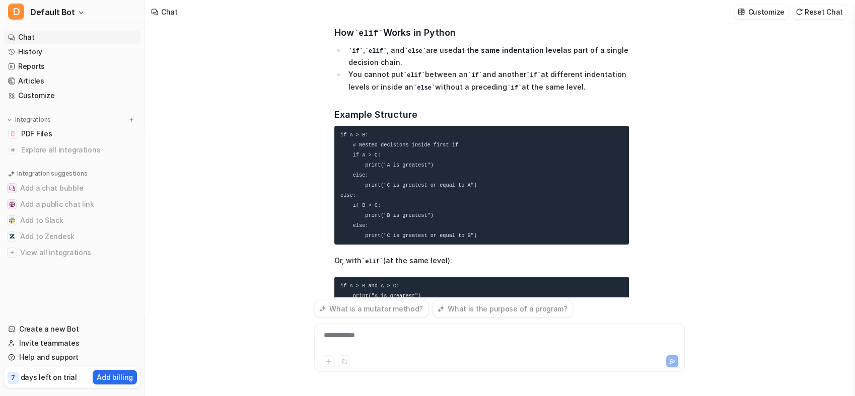
click at [310, 149] on div "ok lets look for flowcharts in chapter 1 to 3 and tackle this together, 1.“Disp…" at bounding box center [499, 210] width 387 height 372
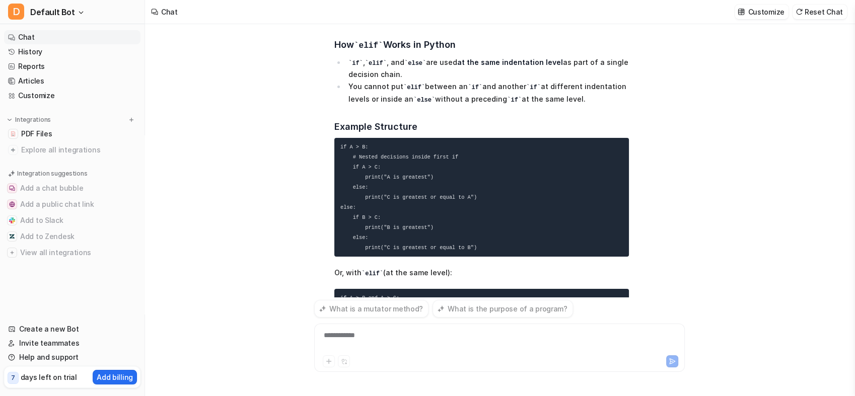
click at [310, 149] on div "ok lets look for flowcharts in chapter 1 to 3 and tackle this together, 1.“Disp…" at bounding box center [499, 210] width 387 height 372
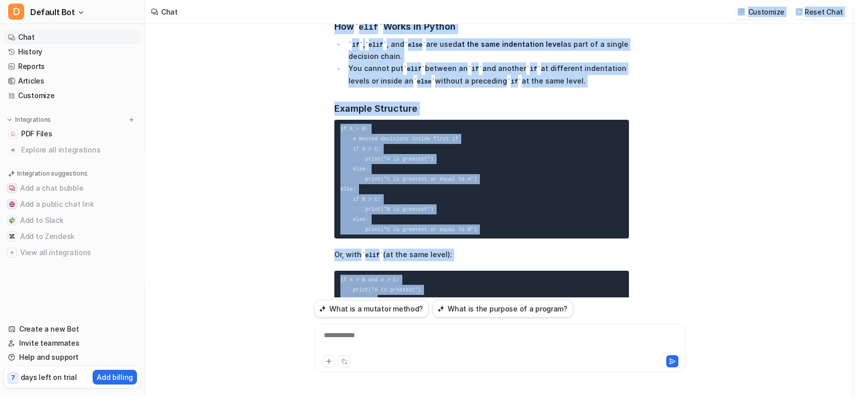
scroll to position [7840, 0]
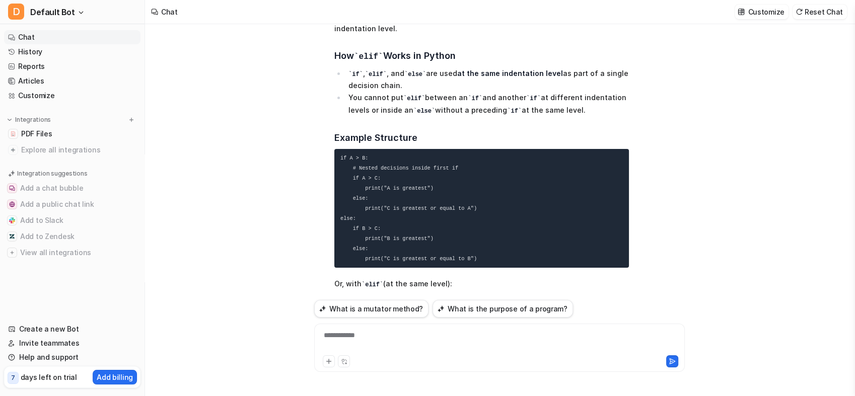
drag, startPoint x: 426, startPoint y: 117, endPoint x: 467, endPoint y: 76, distance: 58.7
click at [467, 76] on span "Great question! In Python, an elif cannot be used in place of an if or else ins…" at bounding box center [481, 319] width 295 height 646
click at [465, 109] on span "Great question! In Python, an elif cannot be used in place of an if or else ins…" at bounding box center [481, 319] width 295 height 646
click at [457, 122] on span "Great question! In Python, an elif cannot be used in place of an if or else ins…" at bounding box center [481, 319] width 295 height 646
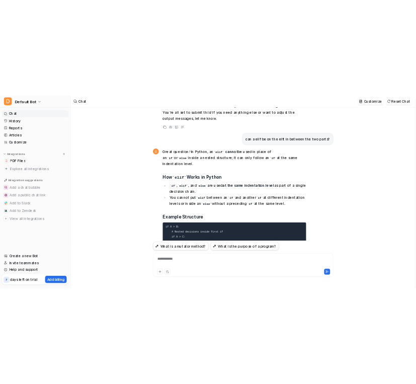
scroll to position [7706, 0]
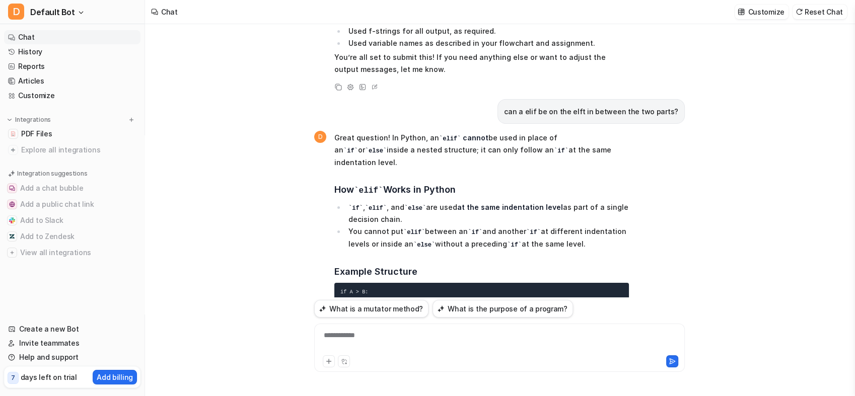
click at [469, 303] on div "What is a mutator method? What is the purpose of a program?" at bounding box center [499, 309] width 371 height 18
click at [469, 342] on div at bounding box center [500, 341] width 366 height 23
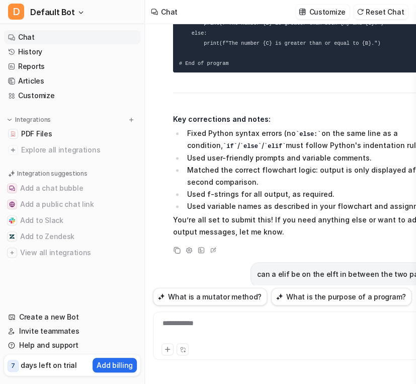
click at [332, 295] on p "Great question! In Python, an elif cannot be used in place of an if or else ins…" at bounding box center [306, 313] width 266 height 37
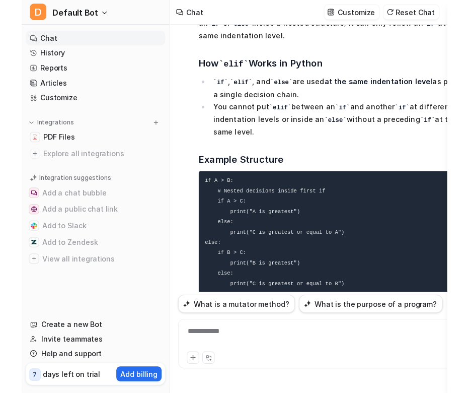
scroll to position [7974, 0]
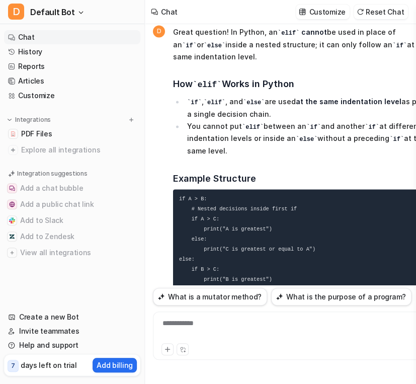
click at [277, 338] on div "**********" at bounding box center [296, 329] width 280 height 23
click at [330, 339] on div "**********" at bounding box center [296, 329] width 280 height 23
click at [378, 318] on p "Or, with elif (at the same level):" at bounding box center [306, 324] width 266 height 13
click at [354, 205] on span "Great question! In Python, an elif cannot be used in place of an if or else ins…" at bounding box center [306, 354] width 266 height 658
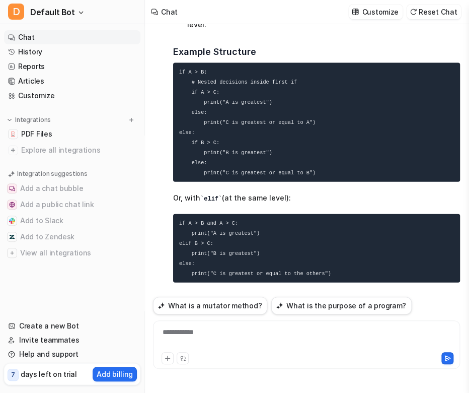
click at [284, 338] on div "**********" at bounding box center [307, 338] width 302 height 23
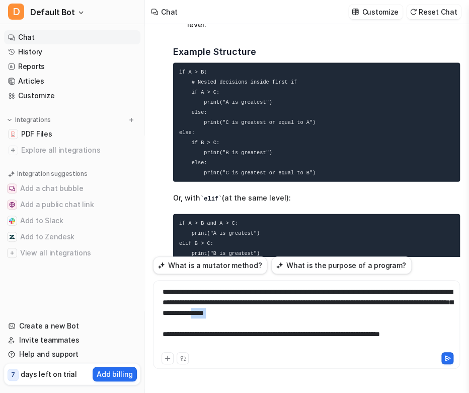
drag, startPoint x: 355, startPoint y: 322, endPoint x: 363, endPoint y: 311, distance: 13.6
click at [363, 311] on div "**********" at bounding box center [307, 317] width 302 height 63
click at [448, 363] on button at bounding box center [448, 358] width 12 height 12
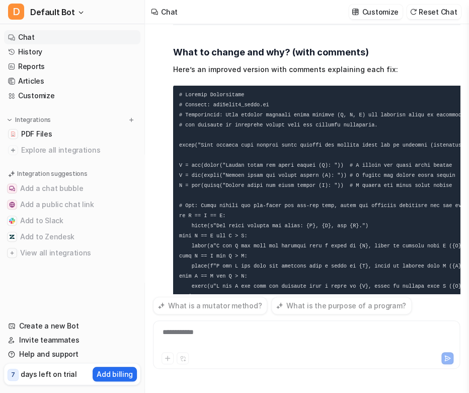
scroll to position [9015, 0]
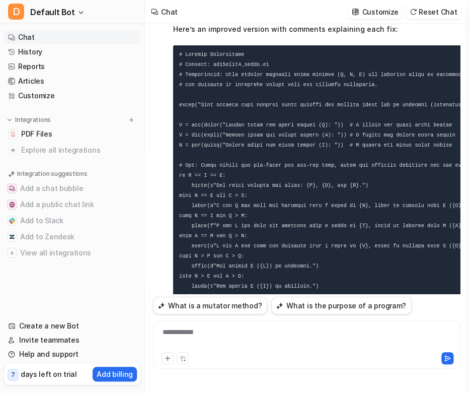
click at [349, 160] on span "Great questions! Let’s break it down: What does the assignment mean by “not wel…" at bounding box center [320, 80] width 295 height 901
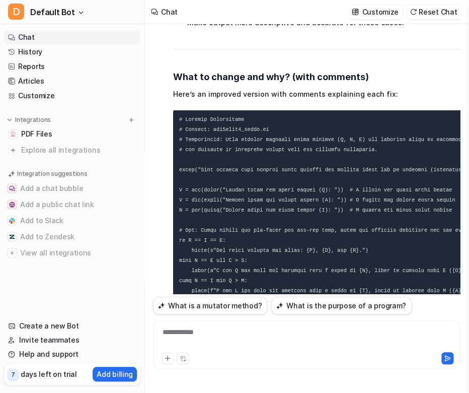
scroll to position [8948, 0]
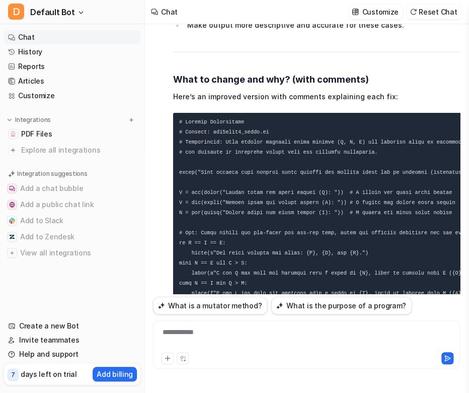
click at [156, 46] on div "D Great questions! Let’s break it down: What does the assignment mean by “not w…" at bounding box center [310, 147] width 315 height 901
click at [359, 247] on span "Great questions! Let’s break it down: What does the assignment mean by “not wel…" at bounding box center [320, 147] width 295 height 901
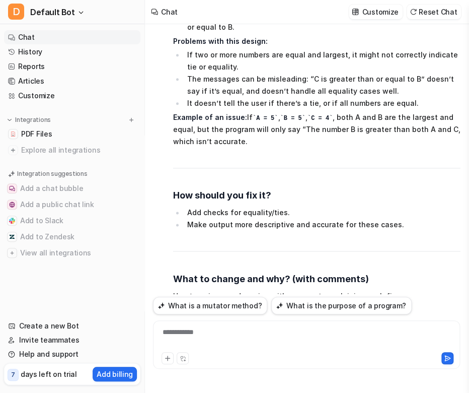
scroll to position [8747, 0]
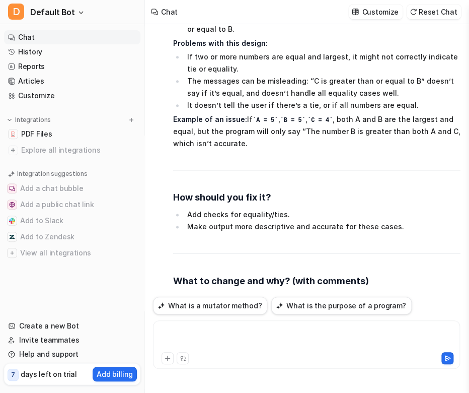
click at [241, 331] on div at bounding box center [307, 338] width 302 height 23
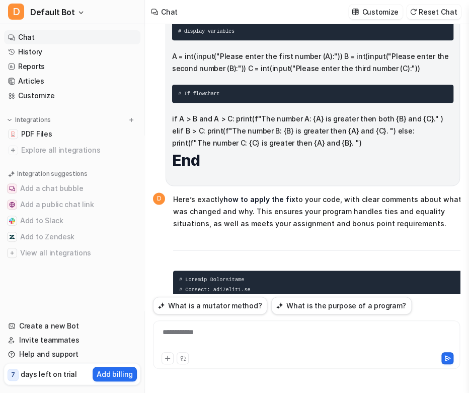
scroll to position [9978, 0]
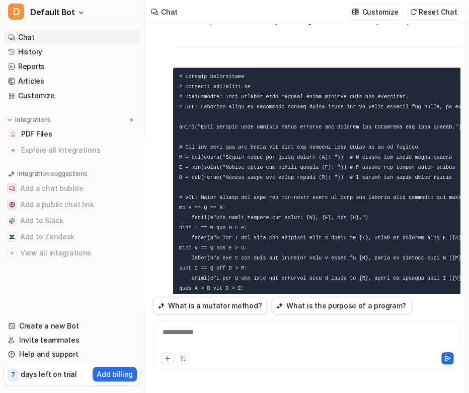
click at [278, 327] on div at bounding box center [307, 338] width 302 height 23
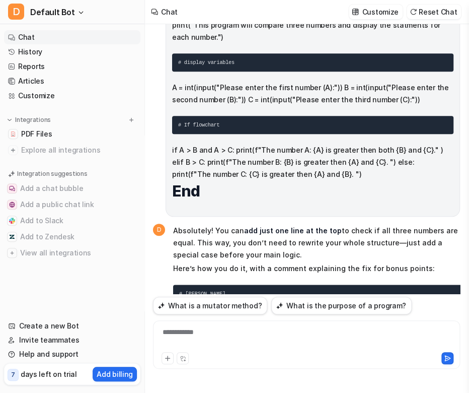
scroll to position [10741, 0]
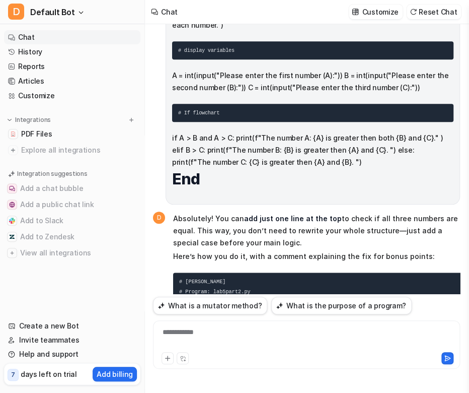
click at [390, 272] on pre "# [PERSON_NAME] # Program: lab5part2.py # Description: This program will compar…" at bounding box center [320, 387] width 295 height 230
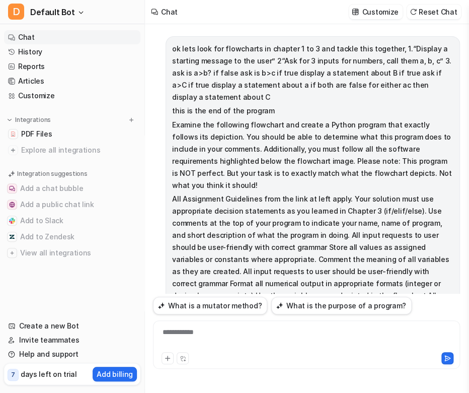
scroll to position [10741, 0]
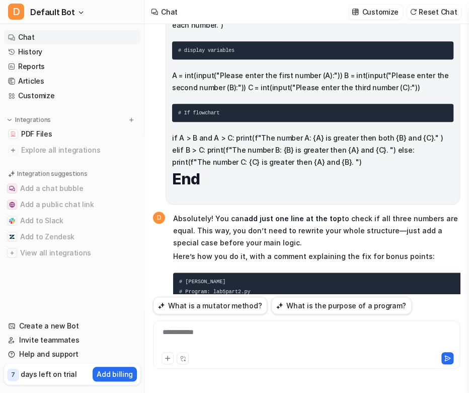
click at [164, 237] on div "D Absolutely! You can add just one line at the top to check if all three number…" at bounding box center [310, 386] width 315 height 352
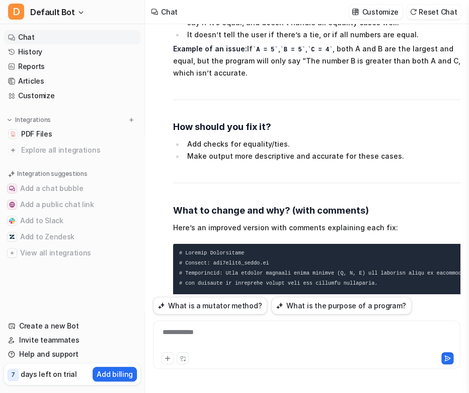
scroll to position [8839, 0]
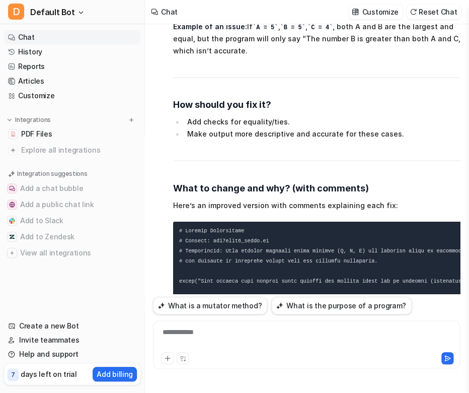
click at [365, 242] on pre at bounding box center [320, 396] width 295 height 350
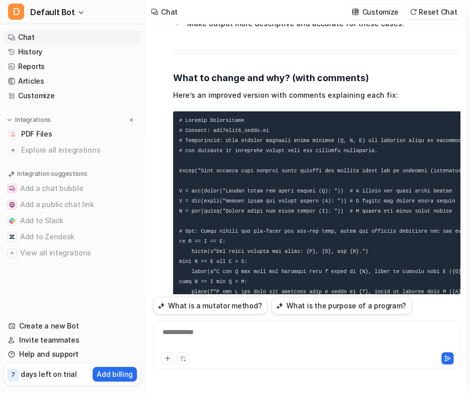
scroll to position [8951, 0]
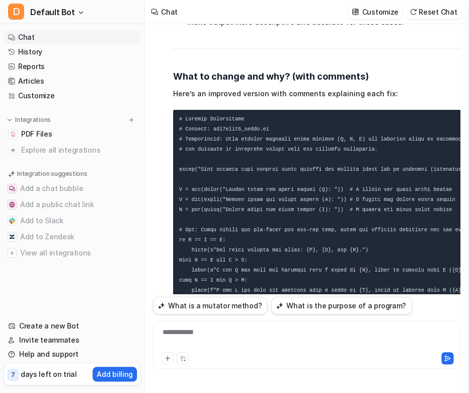
click at [272, 339] on div "**********" at bounding box center [307, 338] width 302 height 23
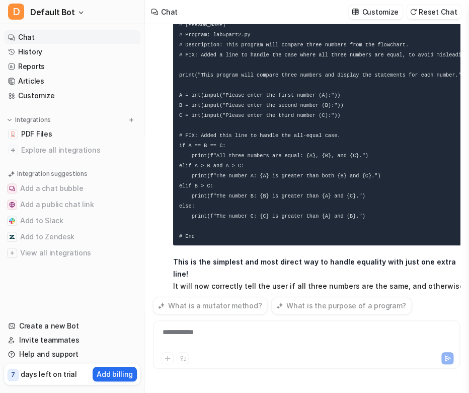
scroll to position [11035, 0]
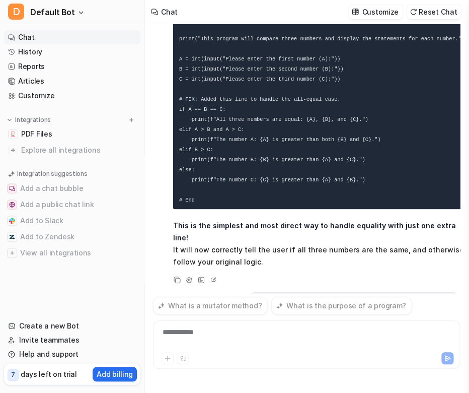
click at [235, 331] on div "**********" at bounding box center [307, 338] width 302 height 23
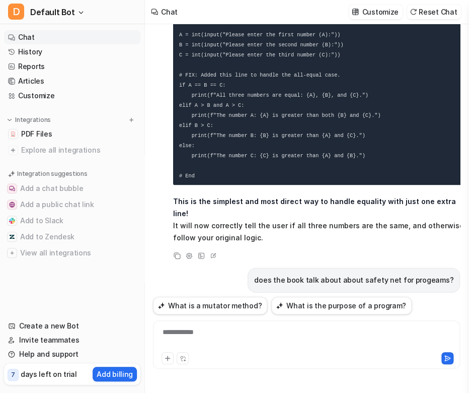
scroll to position [11109, 0]
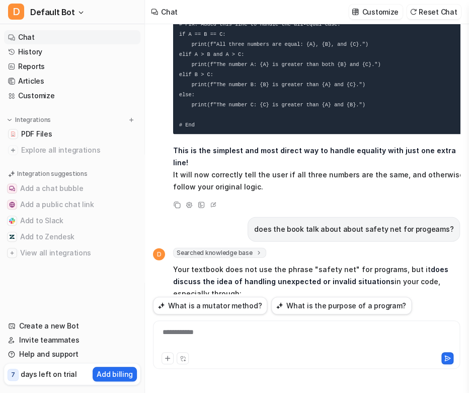
click at [260, 340] on div "**********" at bounding box center [307, 338] width 302 height 23
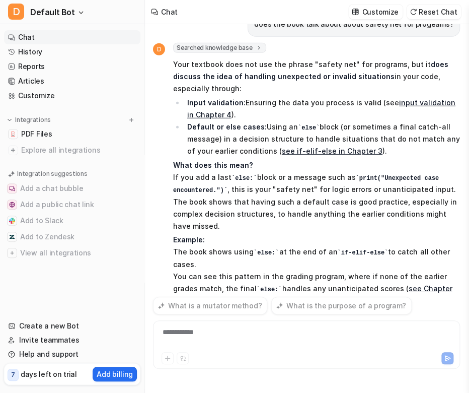
scroll to position [11330, 0]
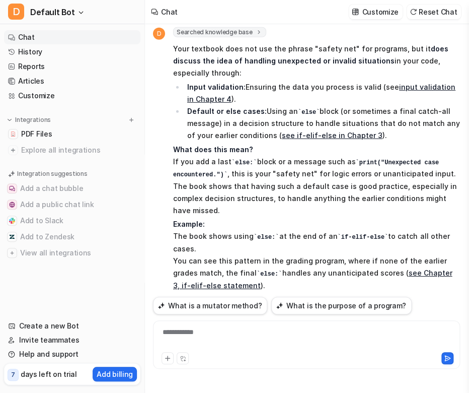
click at [242, 336] on div "**********" at bounding box center [307, 338] width 302 height 23
click at [242, 340] on div "**********" at bounding box center [307, 338] width 302 height 23
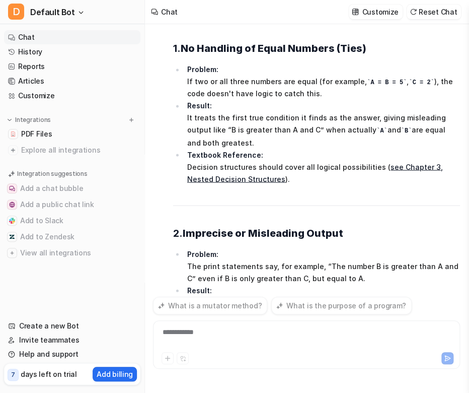
scroll to position [12095, 0]
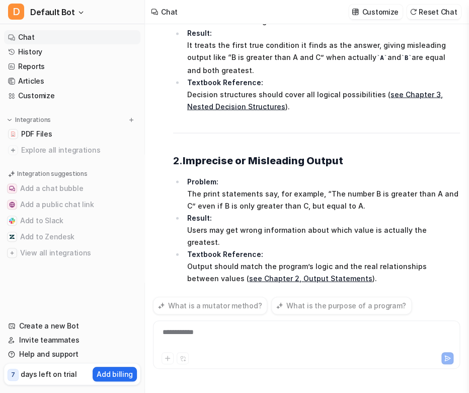
click at [360, 125] on span "Absolutely! Here’s a clear, organized explanation of all the things that were w…" at bounding box center [316, 259] width 287 height 738
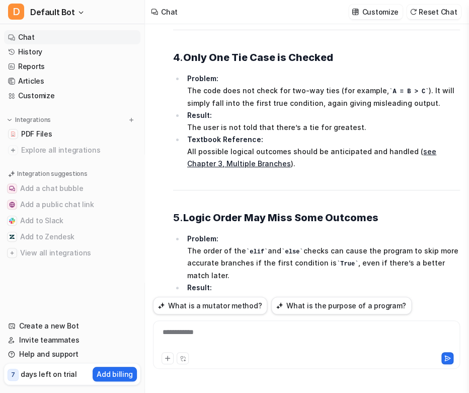
scroll to position [12551, 0]
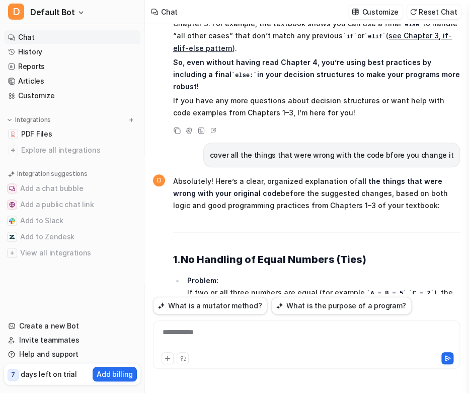
scroll to position [11812, 0]
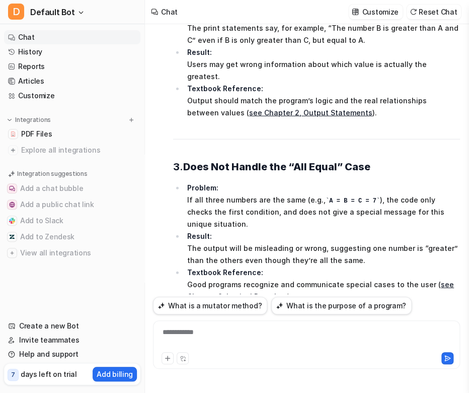
scroll to position [12282, 0]
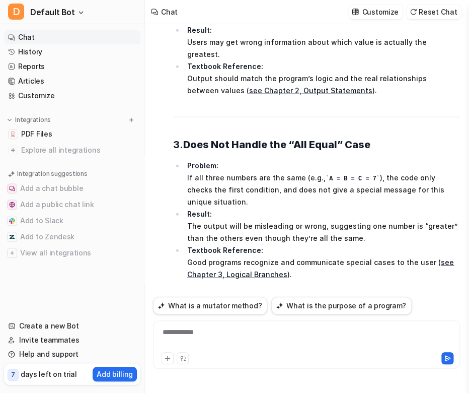
click at [302, 333] on div "**********" at bounding box center [307, 338] width 302 height 23
click at [347, 326] on div "**********" at bounding box center [306, 344] width 307 height 48
click at [331, 331] on div "**********" at bounding box center [307, 338] width 302 height 23
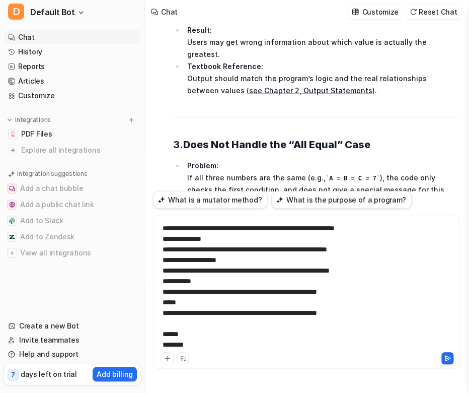
click at [233, 339] on div "**********" at bounding box center [307, 285] width 302 height 129
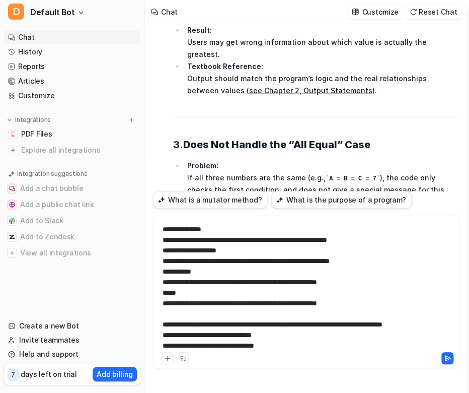
scroll to position [230, 0]
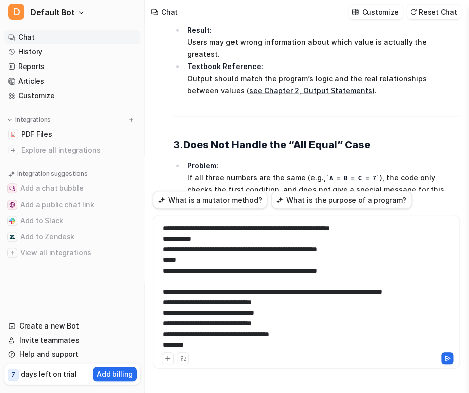
click at [451, 353] on button at bounding box center [448, 358] width 12 height 12
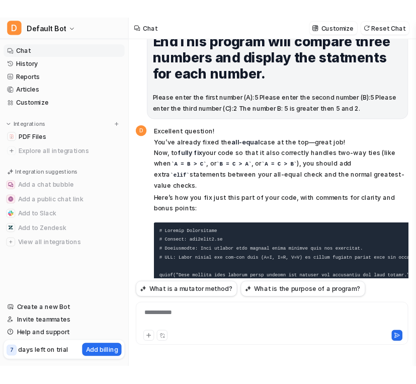
scroll to position [13704, 0]
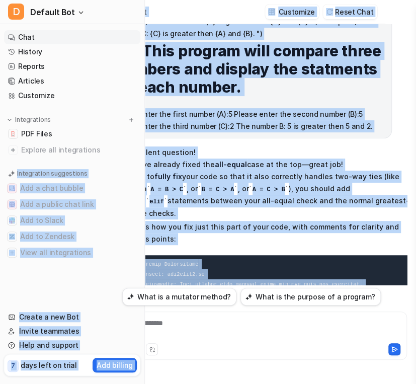
scroll to position [13793, 0]
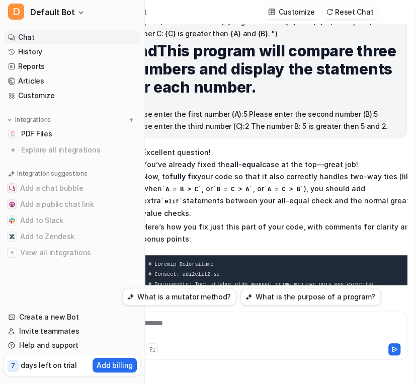
drag, startPoint x: 323, startPoint y: 175, endPoint x: 202, endPoint y: 150, distance: 123.5
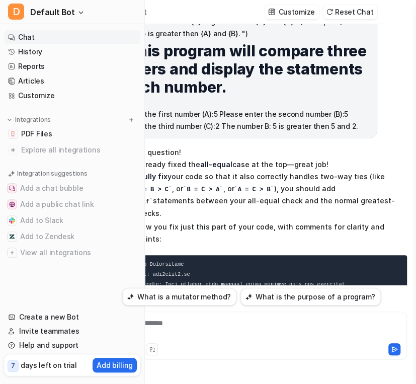
scroll to position [0, 57]
drag, startPoint x: 345, startPoint y: 168, endPoint x: 267, endPoint y: 155, distance: 79.6
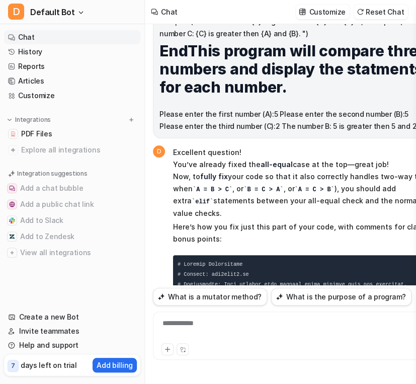
scroll to position [0, 0]
click at [232, 341] on div "**********" at bounding box center [296, 329] width 280 height 23
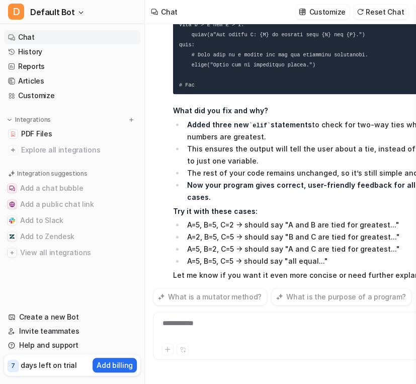
scroll to position [14483, 0]
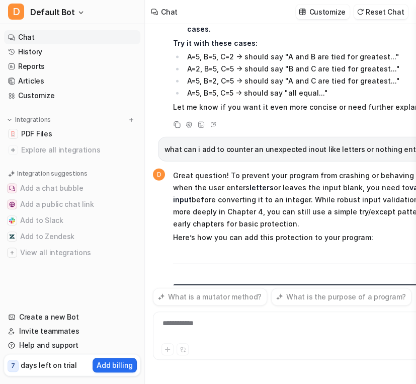
click at [275, 330] on div "**********" at bounding box center [296, 329] width 280 height 23
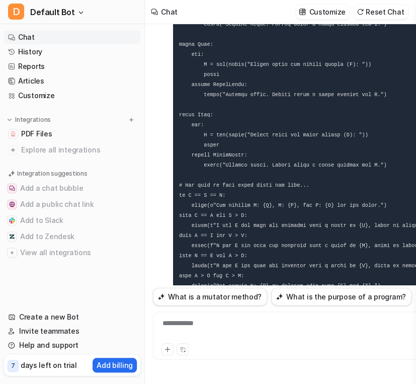
scroll to position [14883, 31]
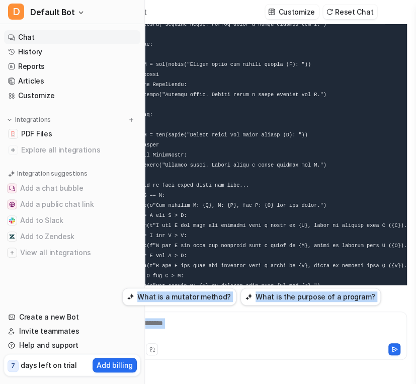
drag, startPoint x: 263, startPoint y: 235, endPoint x: 145, endPoint y: 223, distance: 119.0
click at [145, 223] on span "Great question! To prevent your program from crashing or behaving unexpectedly …" at bounding box center [260, 148] width 295 height 763
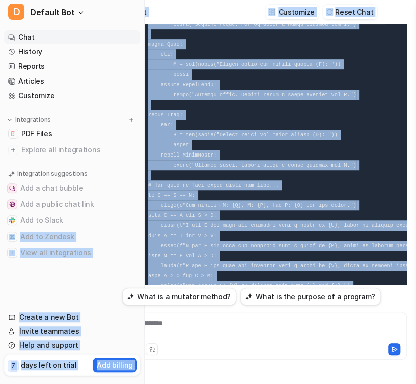
drag, startPoint x: 192, startPoint y: 237, endPoint x: 119, endPoint y: 237, distance: 72.5
click at [119, 237] on div "D Default Bot Chat History Reports Articles Customize Integrations PDF Files Ex…" at bounding box center [177, 192] width 416 height 384
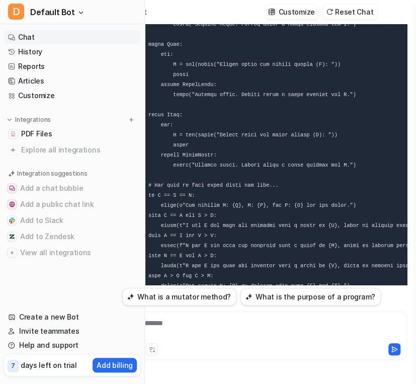
click at [225, 334] on div "**********" at bounding box center [265, 329] width 280 height 23
click at [225, 334] on div at bounding box center [265, 329] width 280 height 23
click at [218, 325] on div at bounding box center [265, 329] width 280 height 23
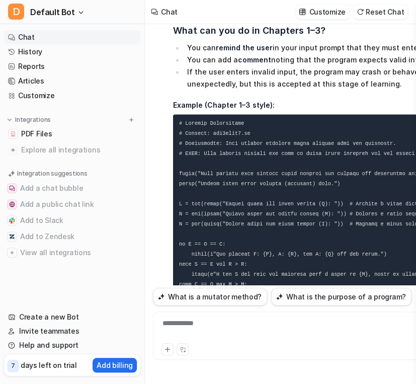
scroll to position [15548, 0]
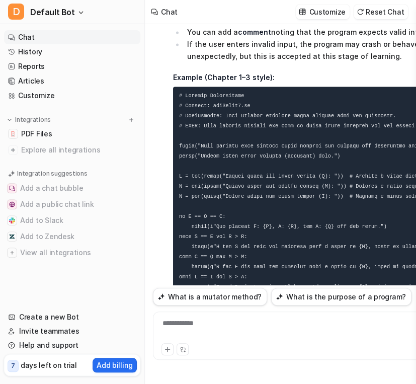
click at [285, 337] on div "**********" at bounding box center [296, 329] width 280 height 23
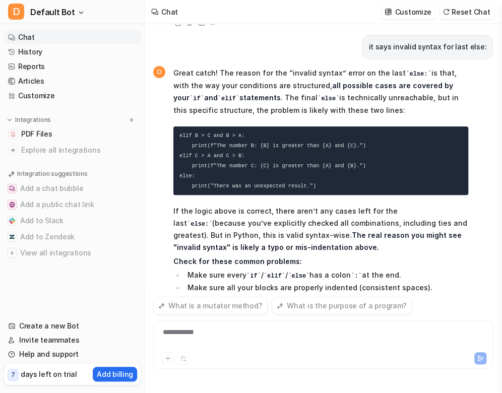
scroll to position [15371, 0]
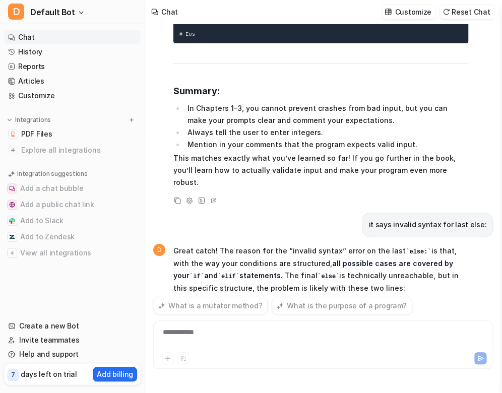
scroll to position [15802, 0]
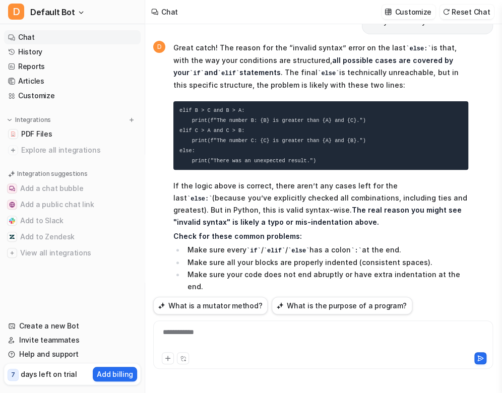
click at [385, 156] on span "Great catch! The reason for the “invalid syntax” error on the last else: is tha…" at bounding box center [320, 395] width 295 height 711
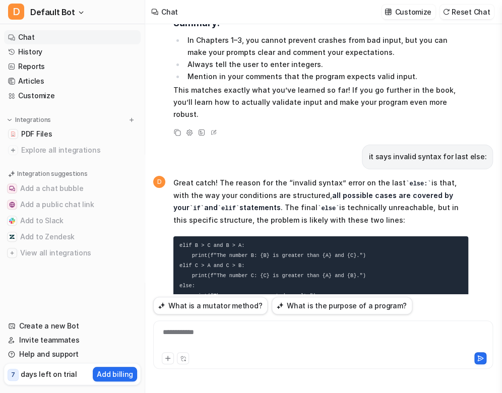
scroll to position [15667, 0]
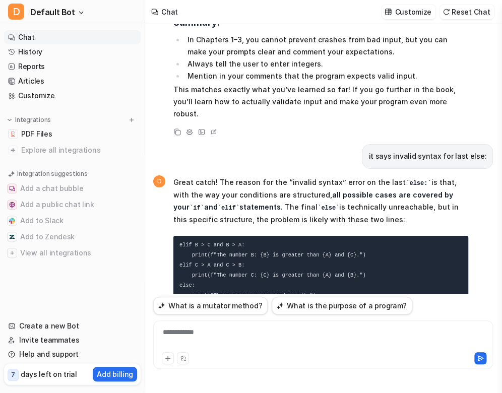
click at [325, 342] on div "**********" at bounding box center [323, 338] width 334 height 23
click at [352, 340] on div "**********" at bounding box center [323, 338] width 334 height 23
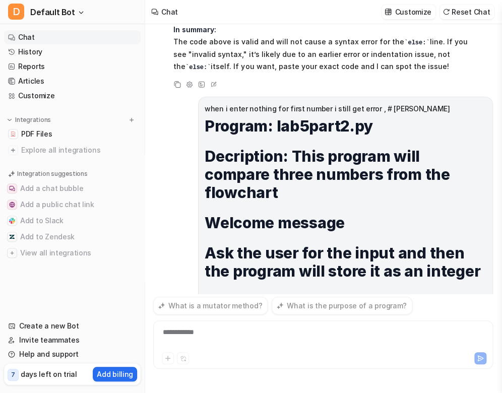
scroll to position [16503, 0]
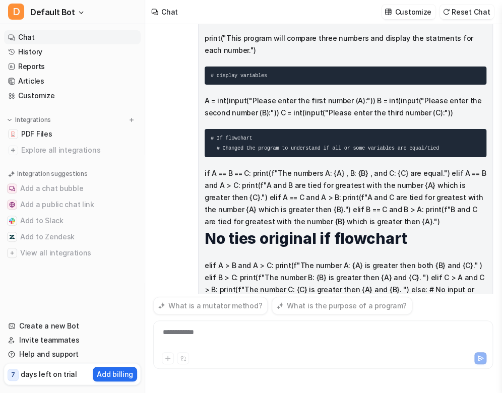
scroll to position [16779, 0]
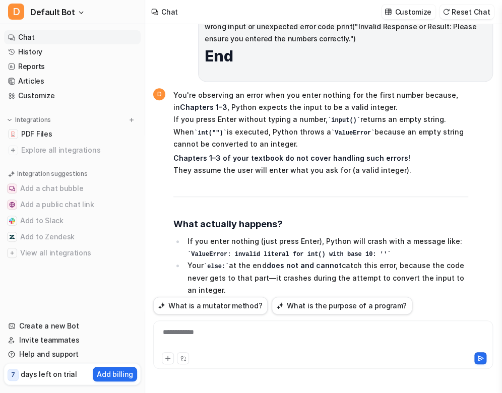
scroll to position [17014, 0]
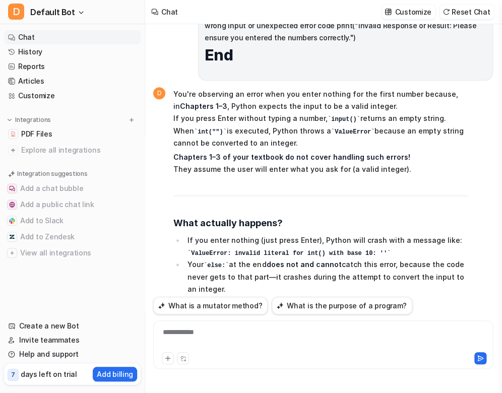
click at [302, 325] on div "**********" at bounding box center [322, 344] width 339 height 48
click at [247, 339] on div at bounding box center [323, 338] width 334 height 23
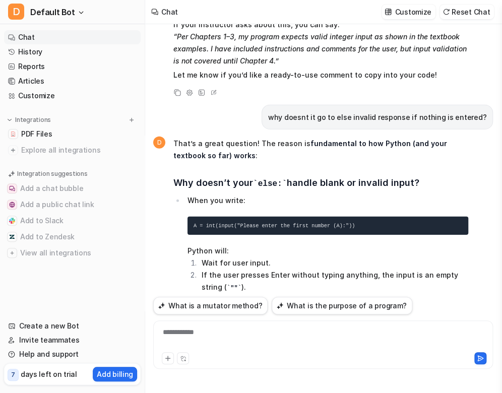
scroll to position [17705, 0]
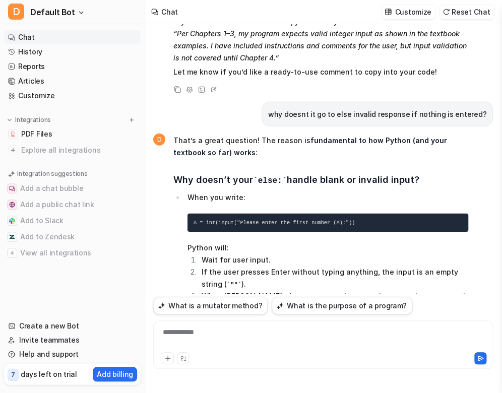
click at [264, 324] on div "**********" at bounding box center [322, 344] width 339 height 48
click at [243, 332] on div "**********" at bounding box center [323, 338] width 334 height 23
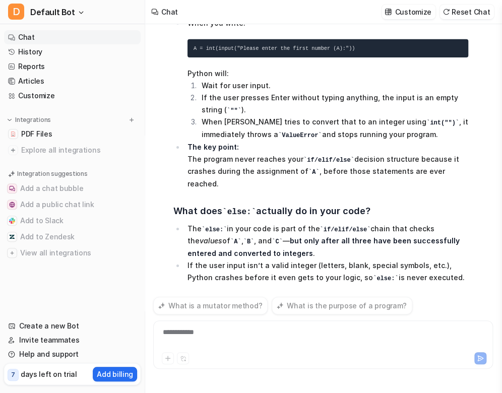
scroll to position [18071, 0]
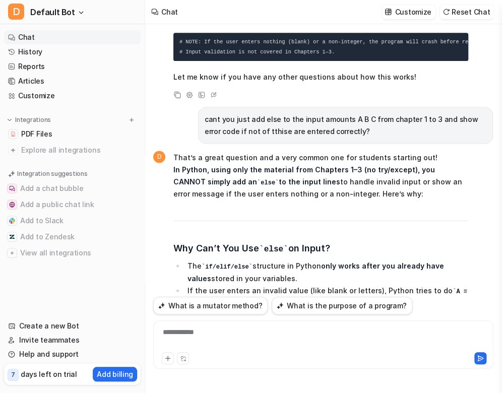
scroll to position [18434, 0]
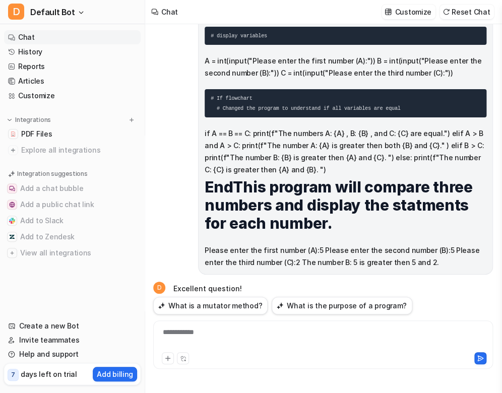
scroll to position [13354, 0]
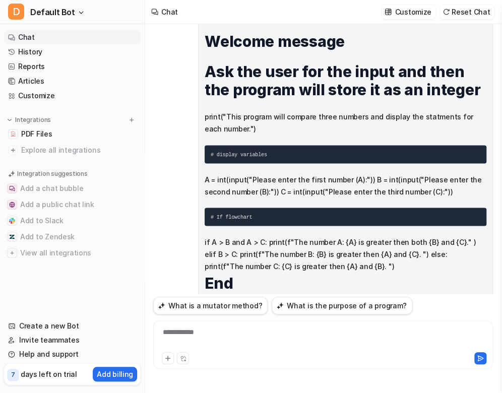
scroll to position [10624, 0]
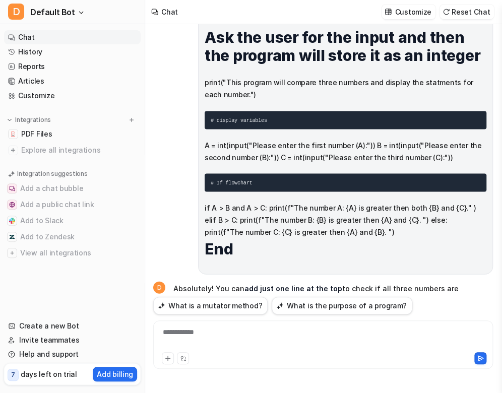
click at [266, 16] on div "Chat Customize Reset Chat" at bounding box center [323, 12] width 356 height 24
click at [201, 335] on div "**********" at bounding box center [323, 338] width 334 height 23
